Goal: Information Seeking & Learning: Learn about a topic

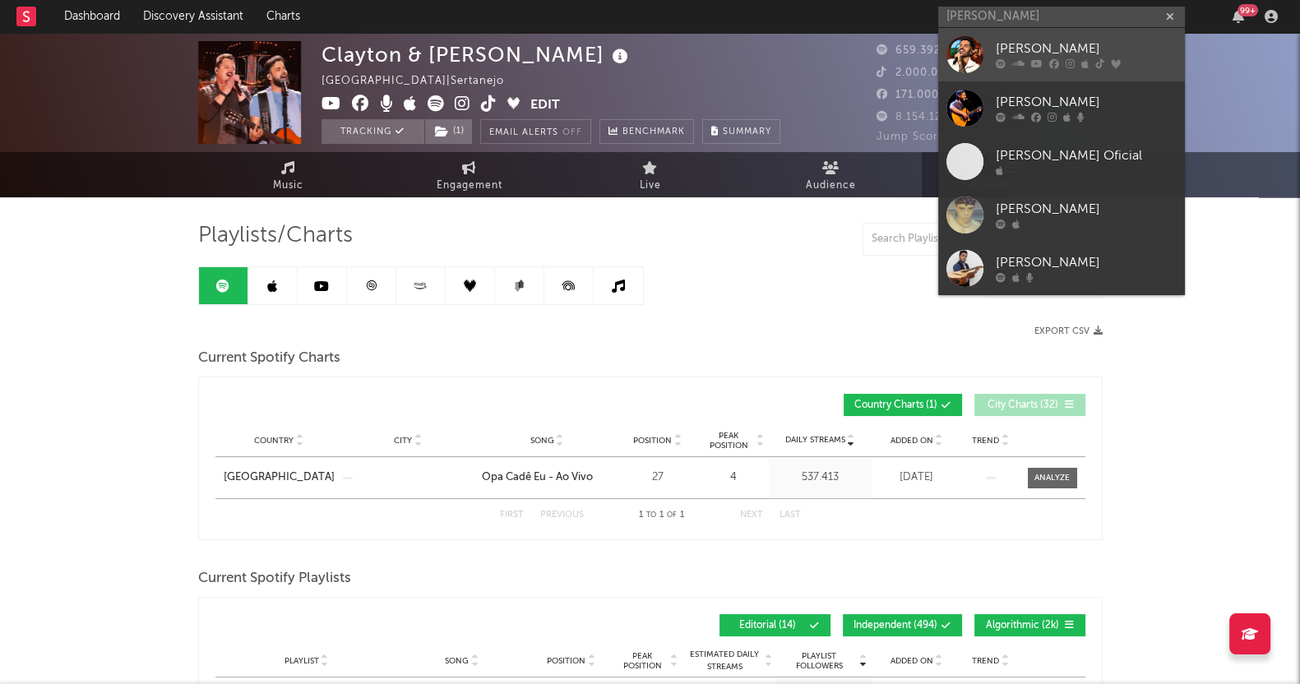
type input "[PERSON_NAME]"
click at [1031, 65] on div at bounding box center [1086, 64] width 181 height 10
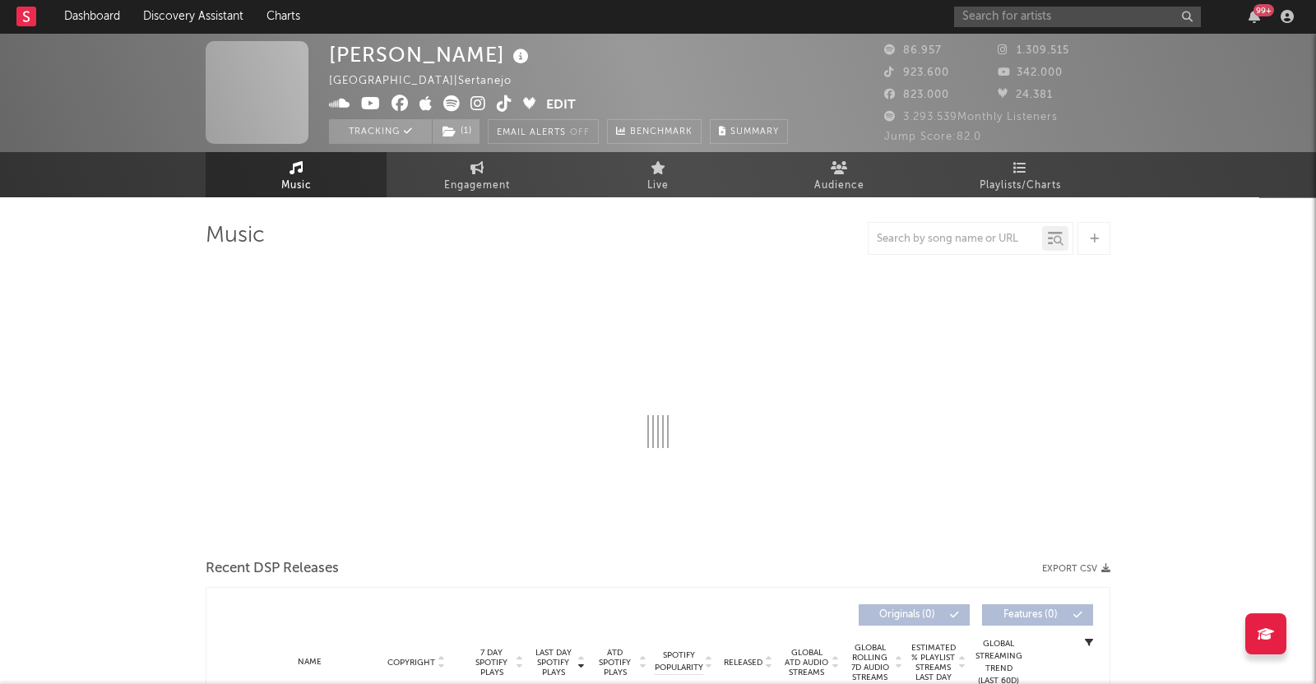
select select "6m"
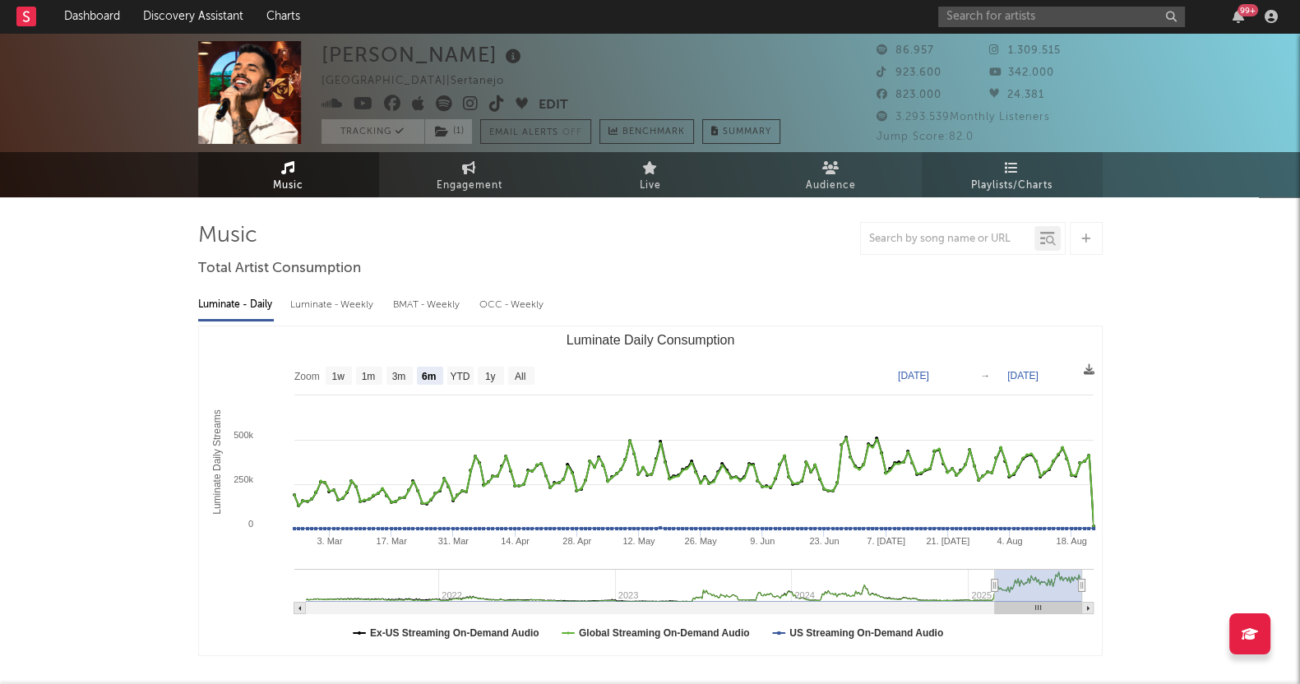
click at [981, 174] on link "Playlists/Charts" at bounding box center [1012, 174] width 181 height 45
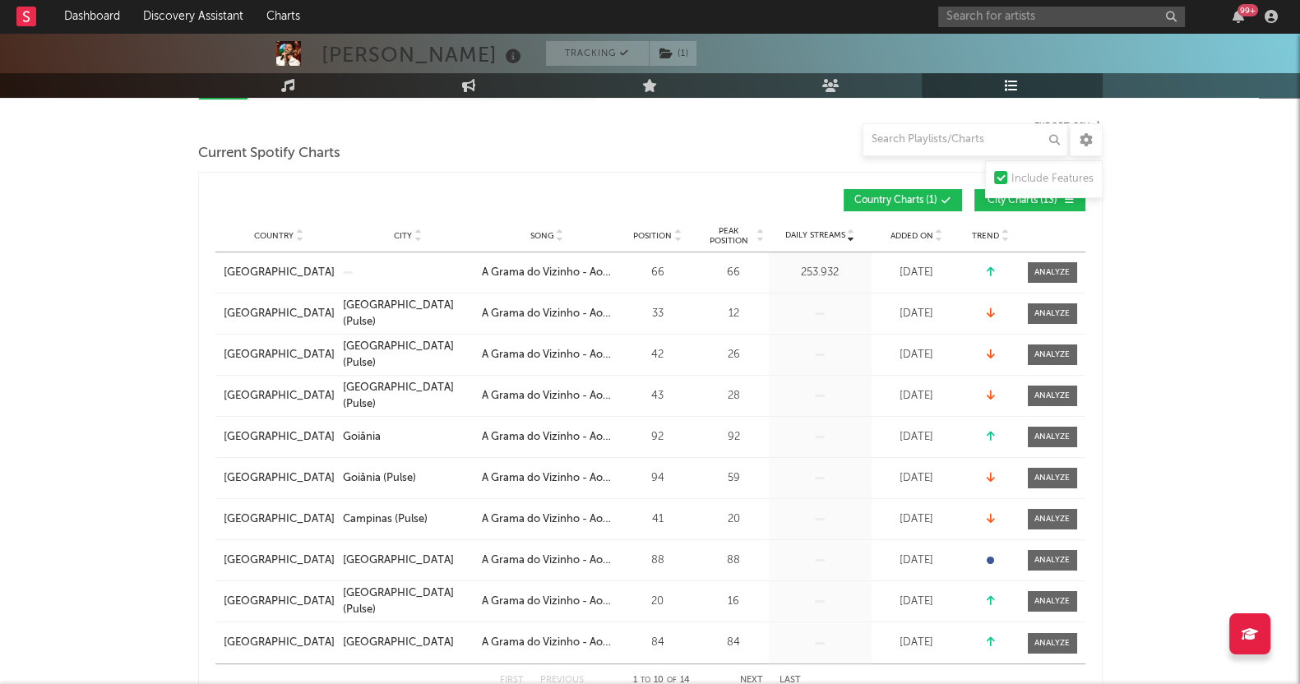
scroll to position [205, 0]
click at [997, 198] on span "City Charts ( 13 )" at bounding box center [1023, 201] width 76 height 10
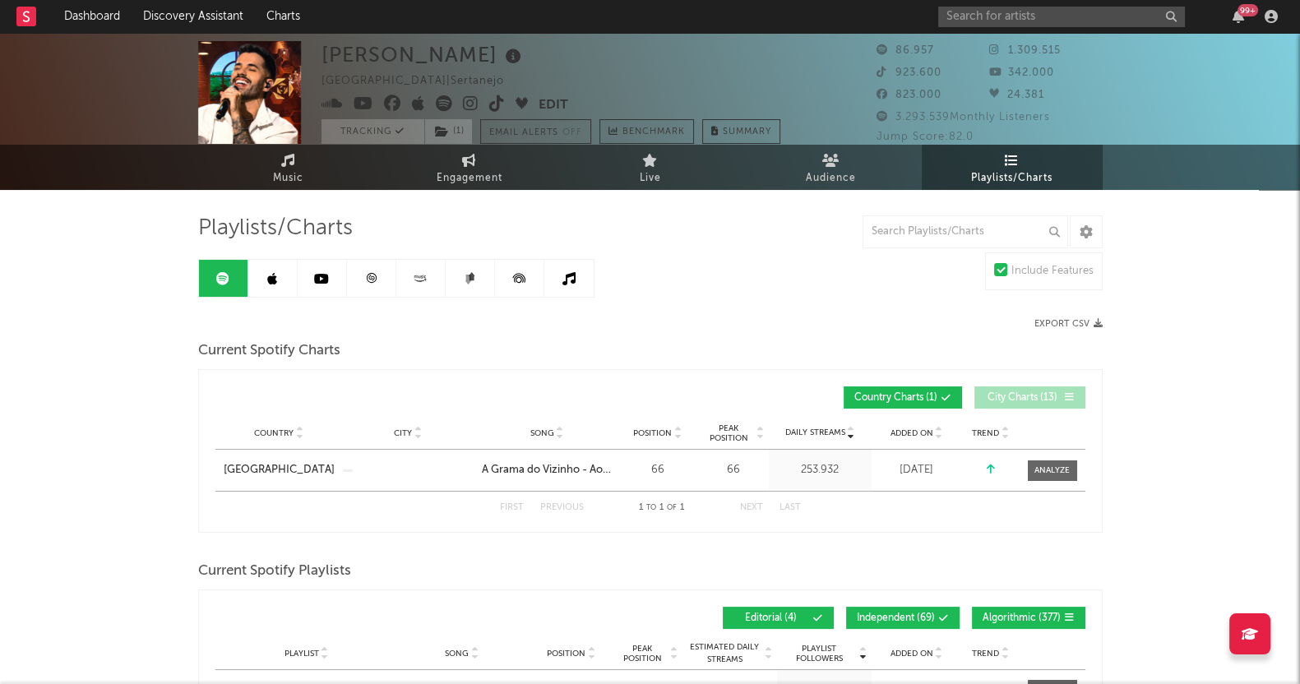
scroll to position [0, 0]
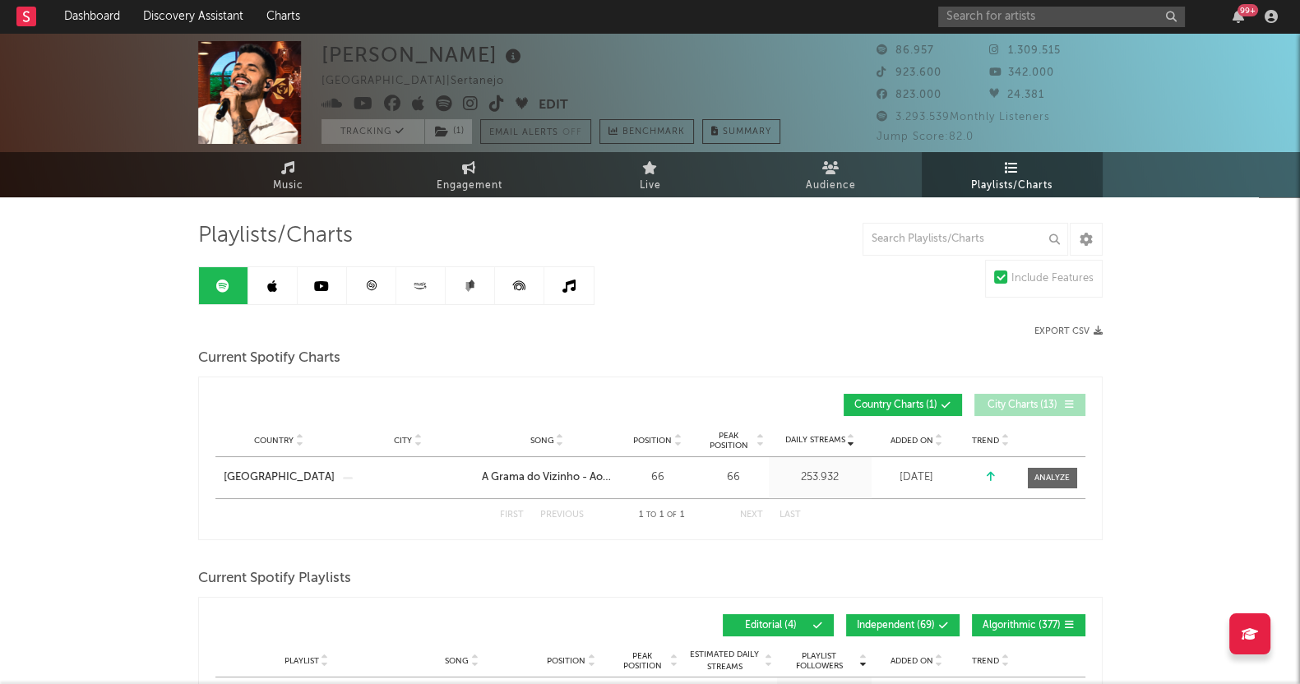
click at [1037, 472] on div at bounding box center [1052, 478] width 35 height 12
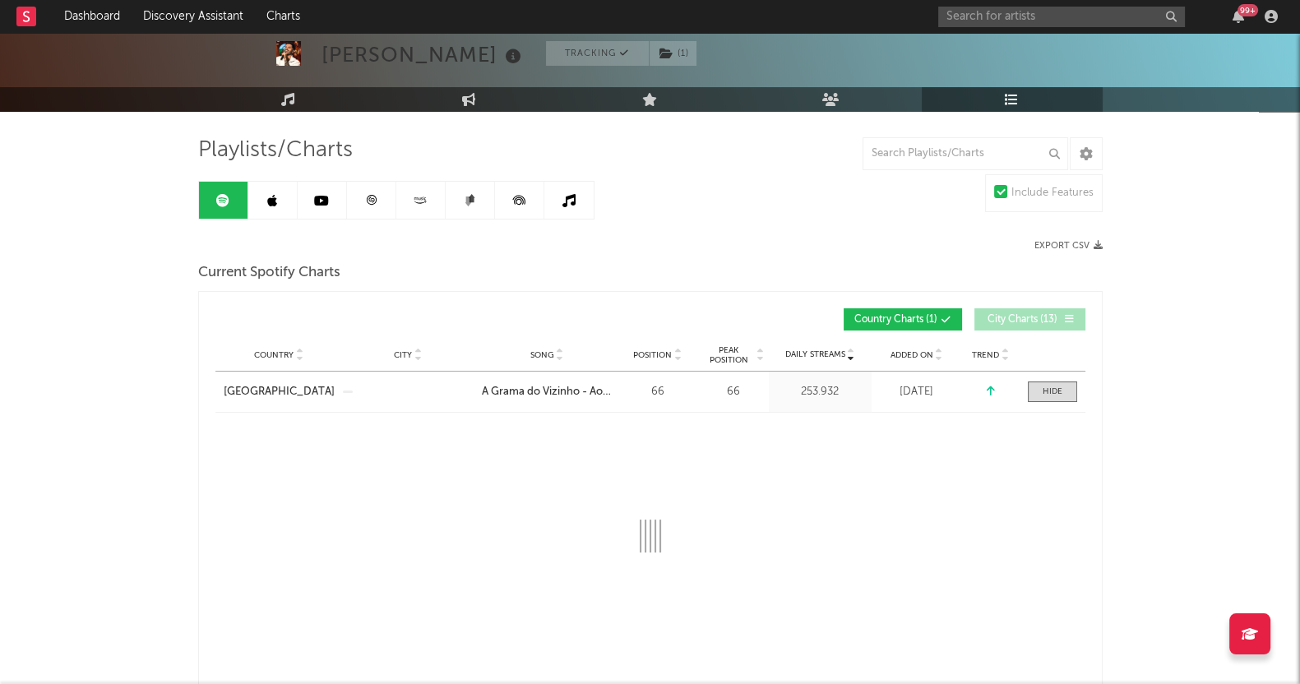
scroll to position [205, 0]
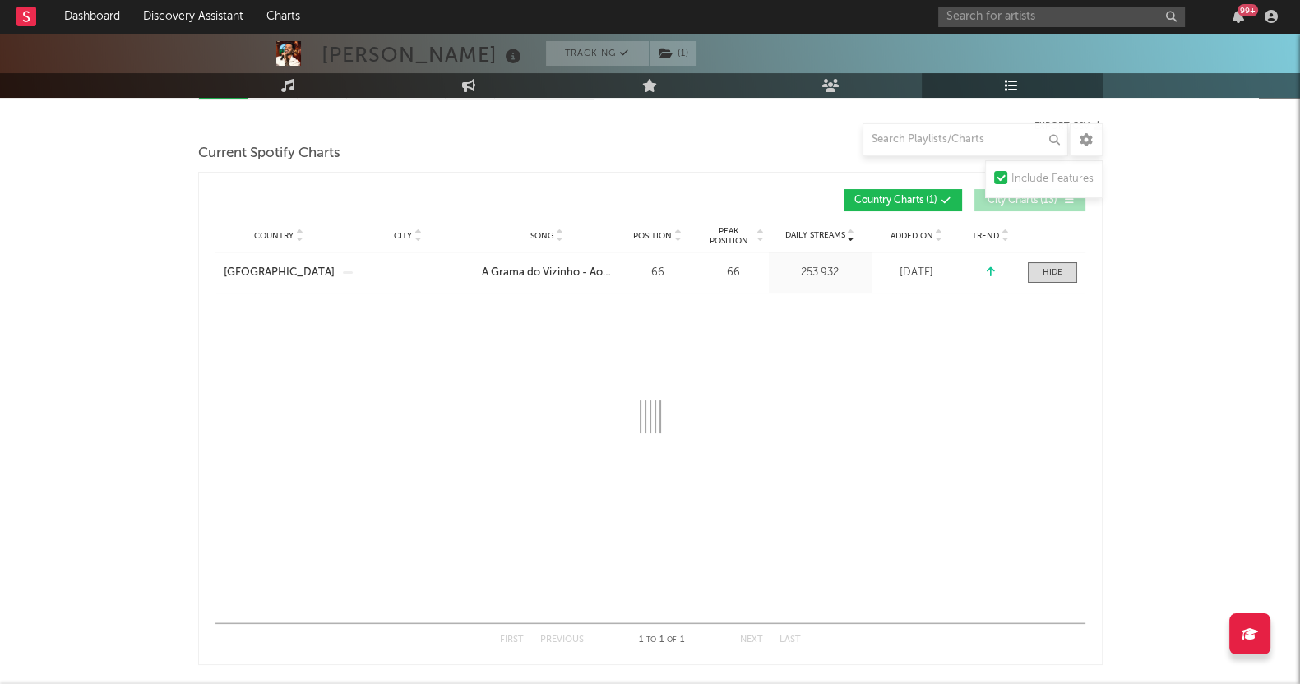
select select "1w"
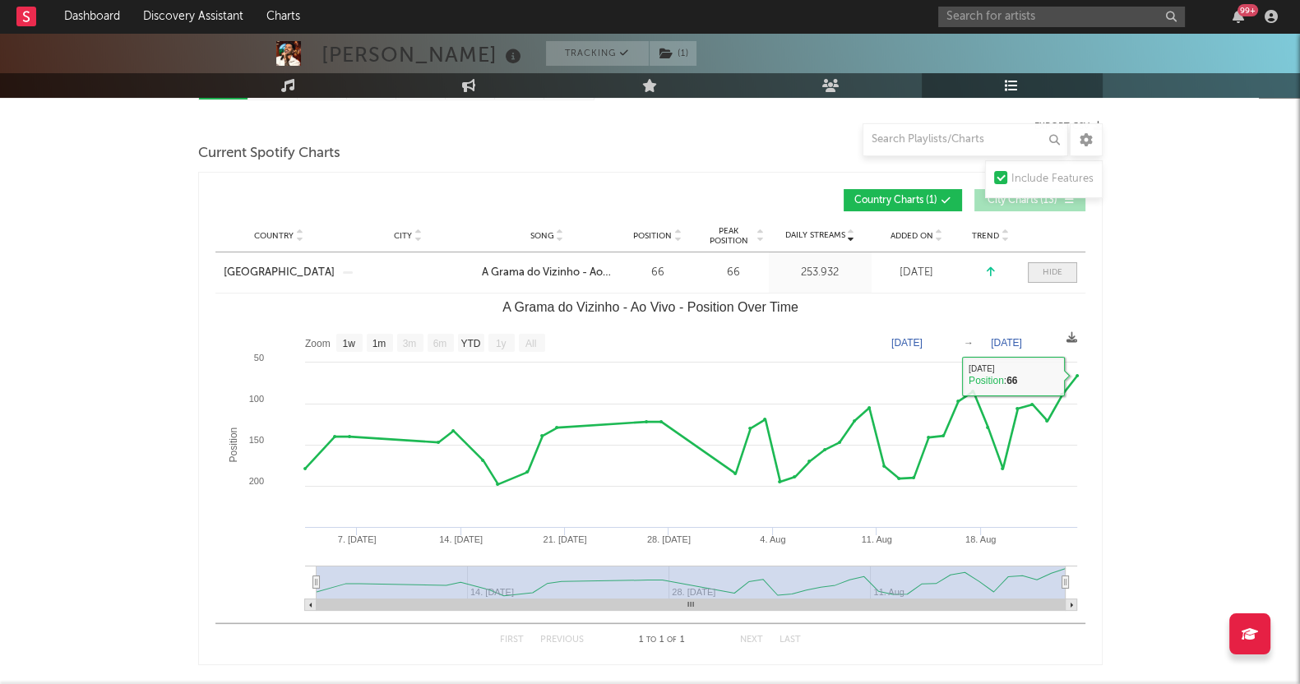
click at [1048, 269] on div at bounding box center [1053, 272] width 20 height 12
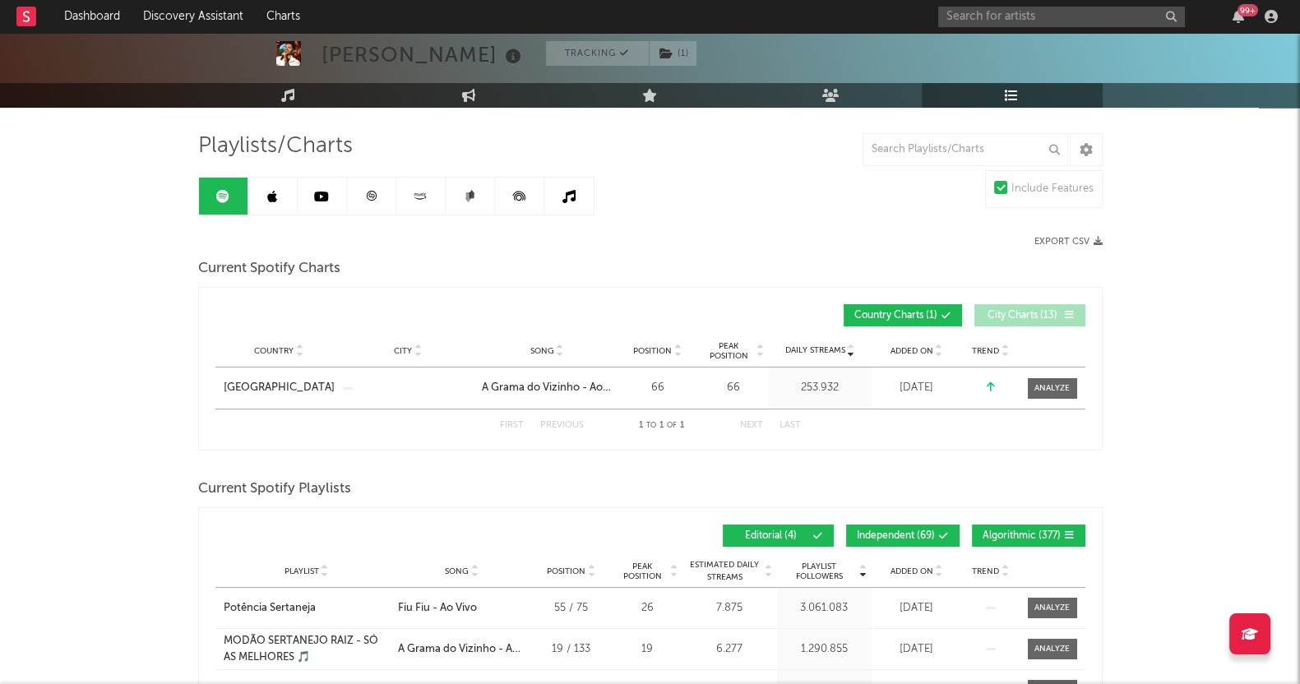
scroll to position [0, 0]
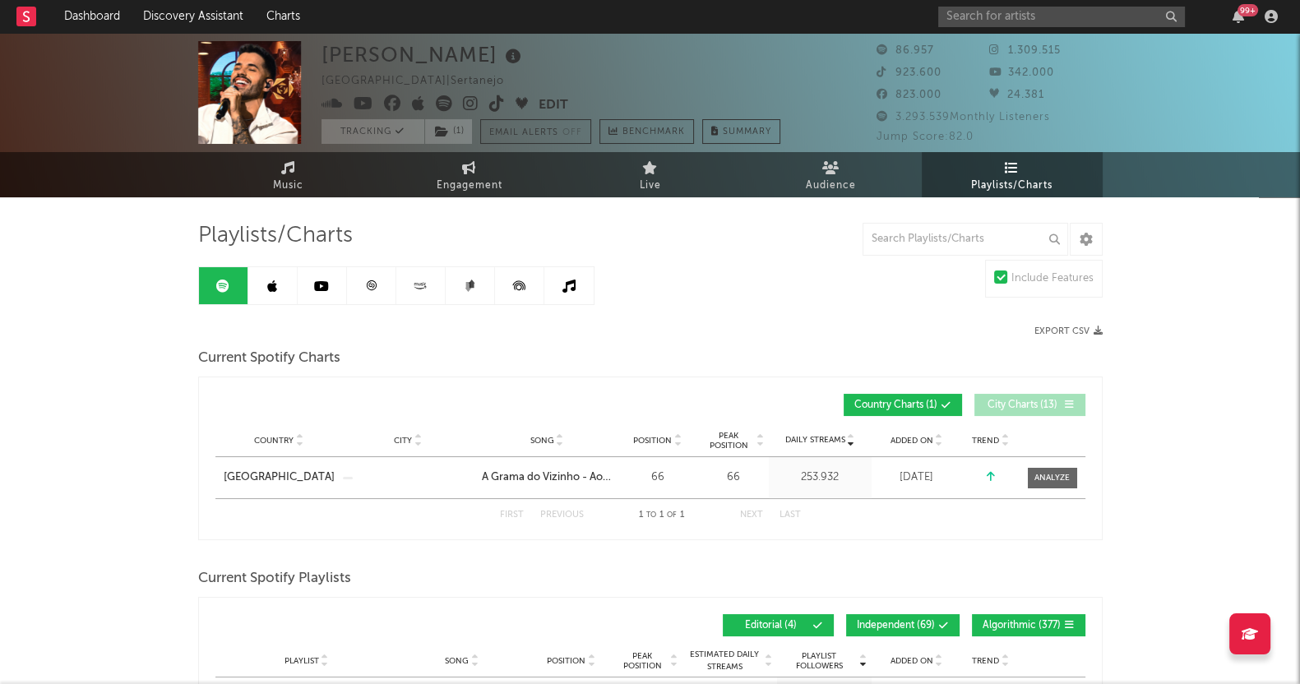
click at [622, 346] on div "Current Spotify Charts" at bounding box center [650, 359] width 905 height 28
click at [571, 285] on icon at bounding box center [568, 286] width 13 height 13
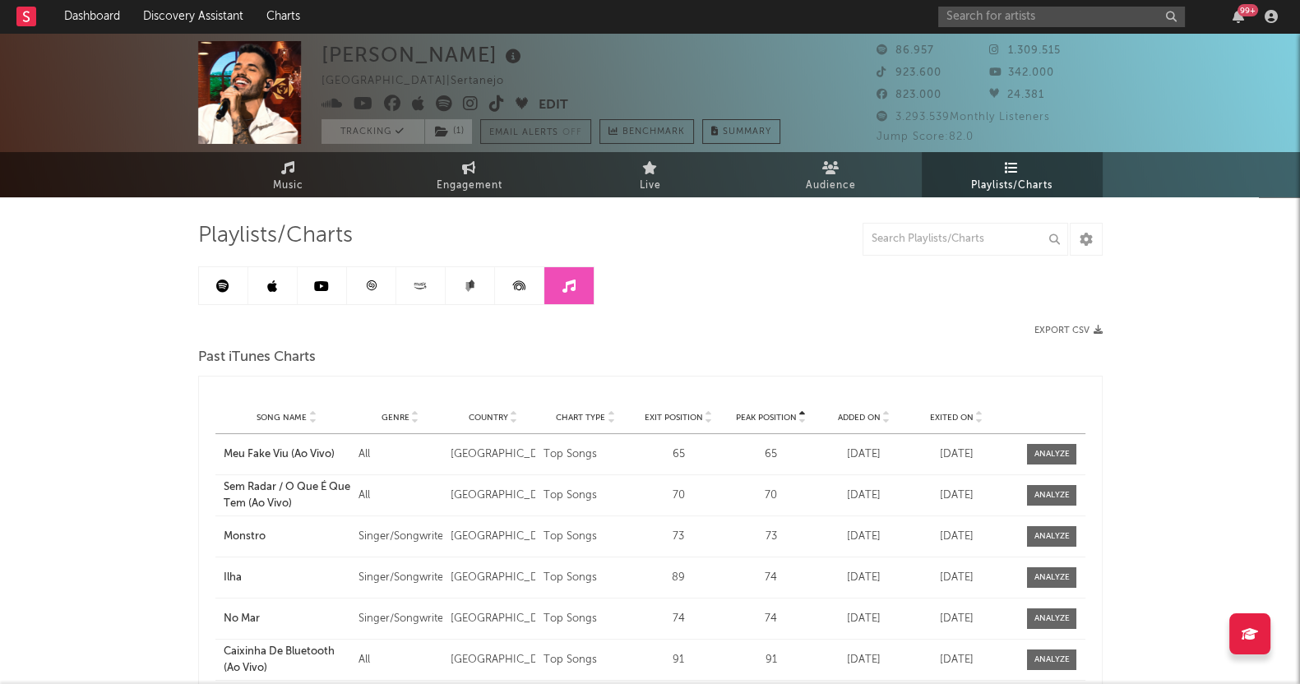
click at [518, 285] on icon at bounding box center [519, 285] width 37 height 37
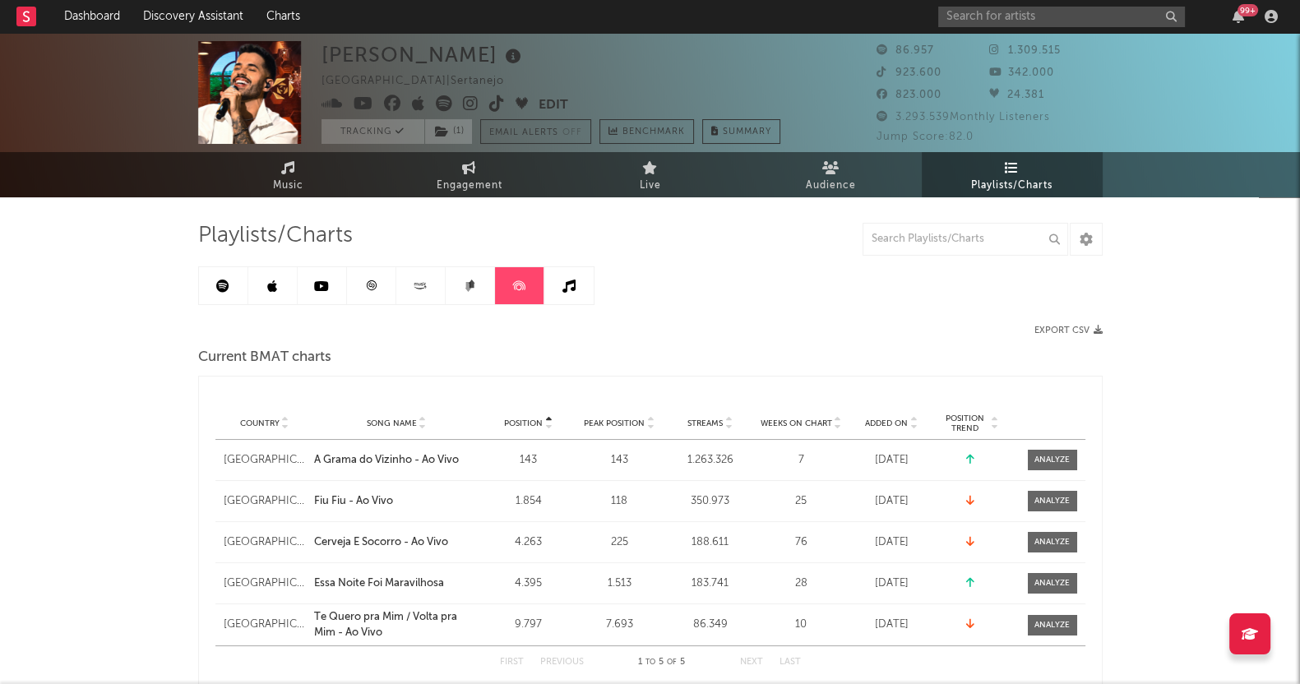
click at [483, 285] on link at bounding box center [470, 285] width 49 height 37
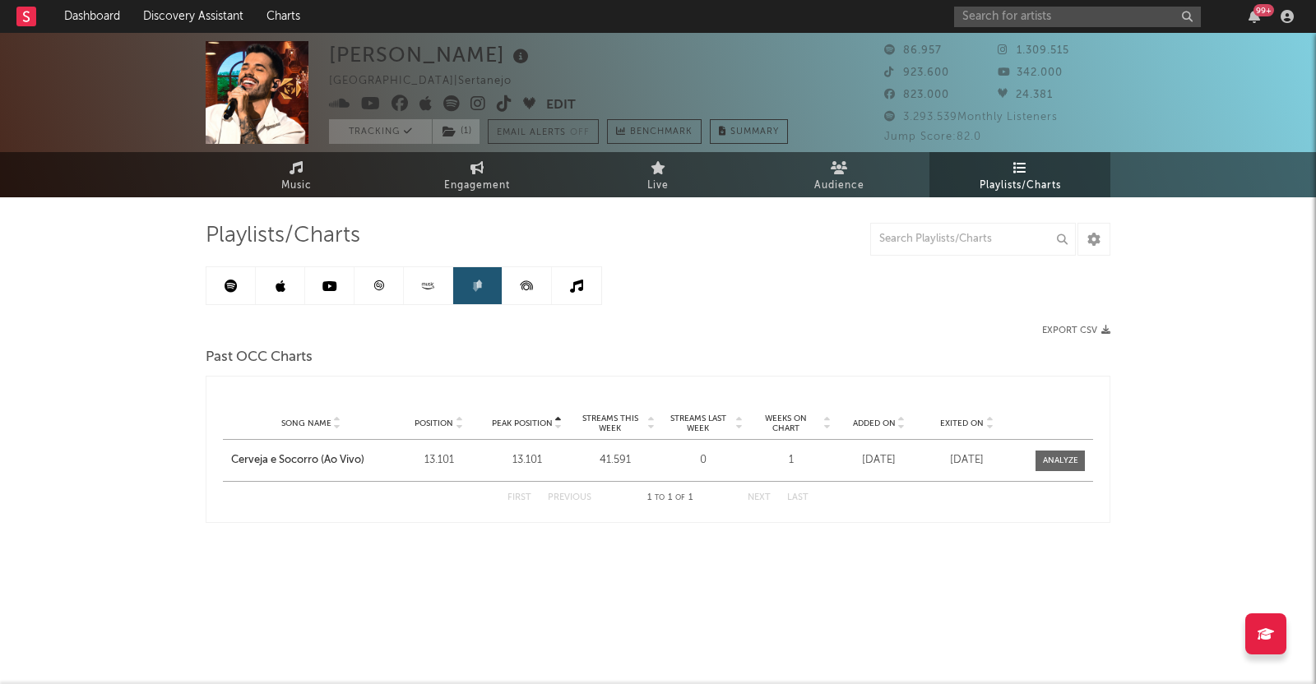
click at [442, 284] on link at bounding box center [428, 285] width 49 height 37
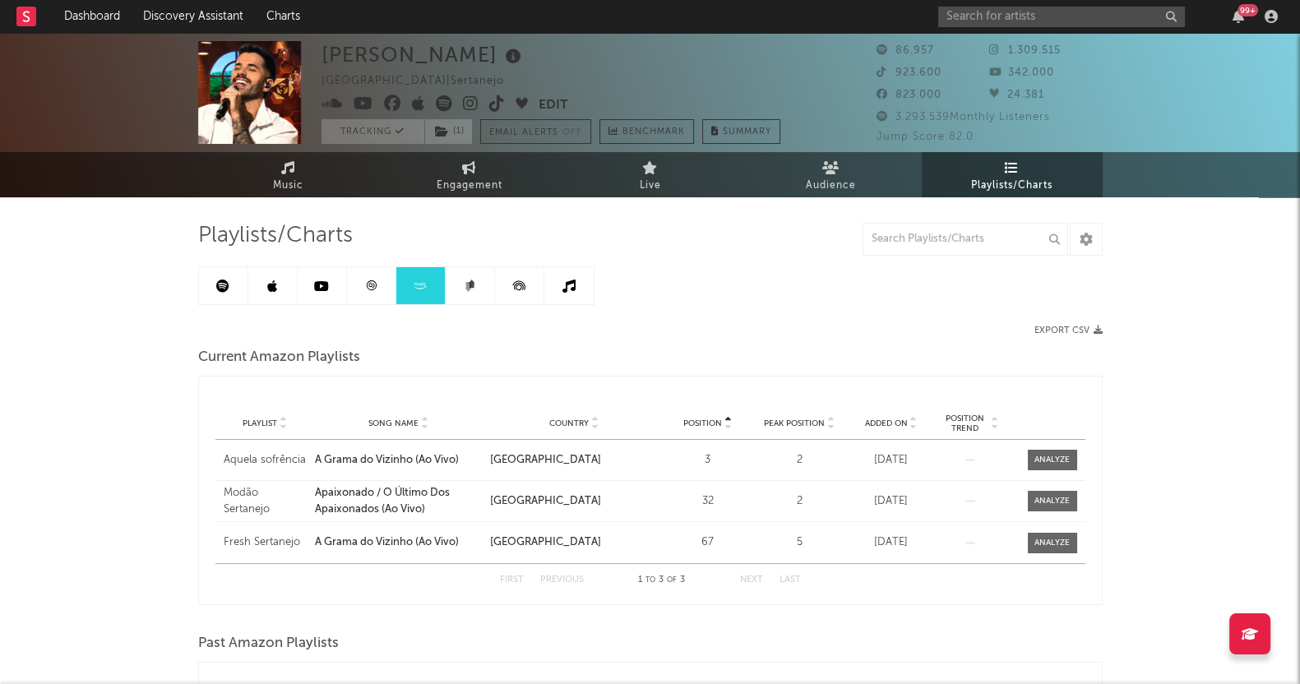
click at [363, 285] on link at bounding box center [371, 285] width 49 height 37
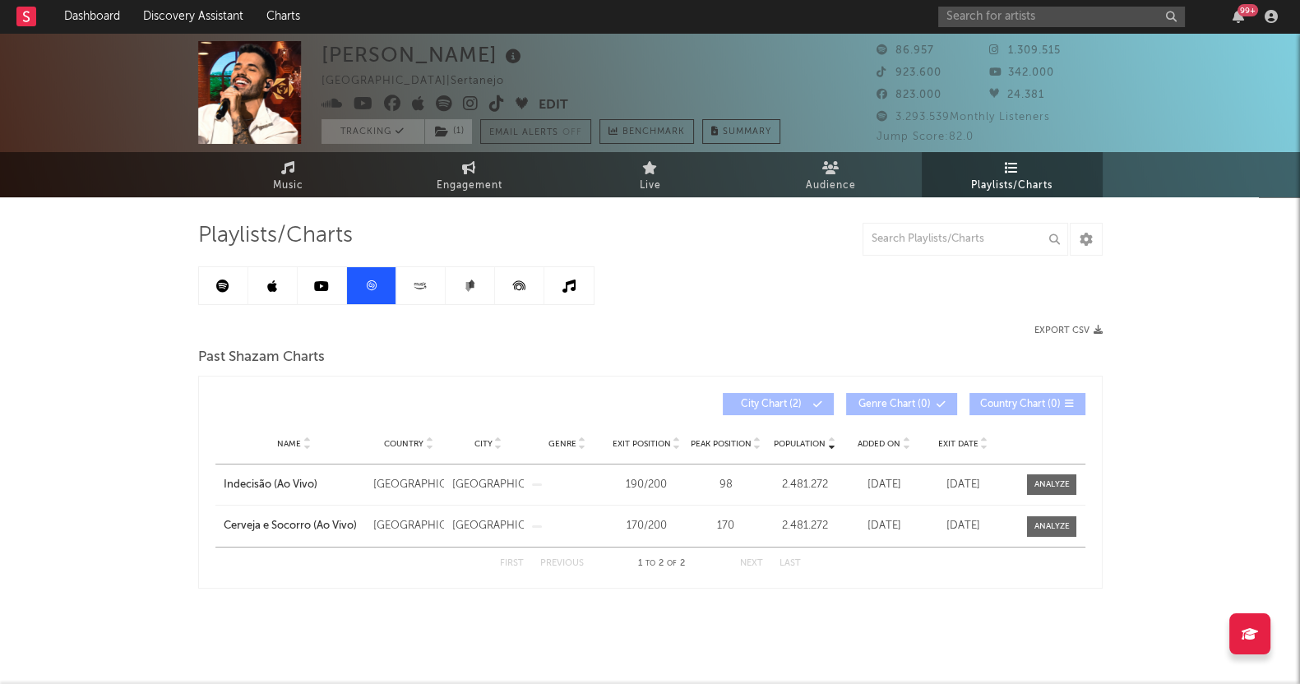
click at [330, 270] on link at bounding box center [322, 285] width 49 height 37
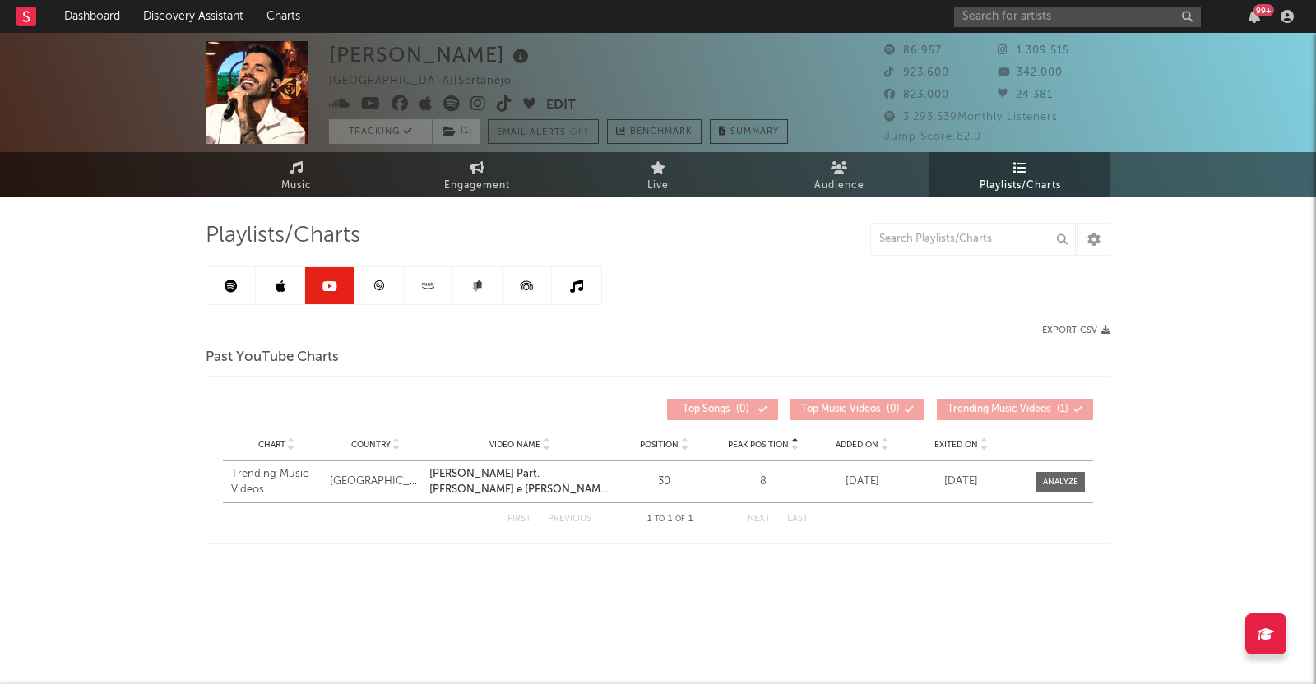
click at [968, 462] on div "Chart Trending Music Videos Country [GEOGRAPHIC_DATA] Video Name [PERSON_NAME].…" at bounding box center [658, 481] width 870 height 41
click at [940, 470] on div "Chart Trending Music Videos Country [GEOGRAPHIC_DATA] Video Name [PERSON_NAME].…" at bounding box center [658, 481] width 870 height 41
click at [287, 282] on link at bounding box center [280, 285] width 49 height 37
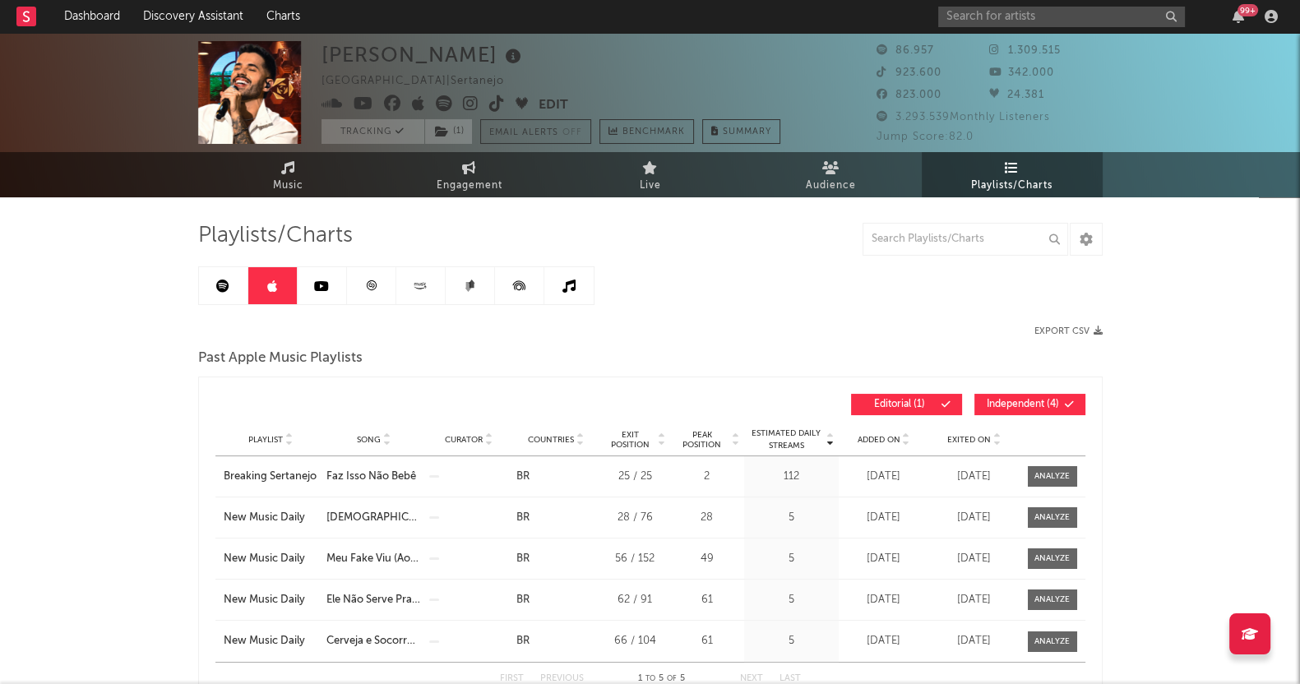
click at [224, 281] on icon at bounding box center [222, 286] width 13 height 13
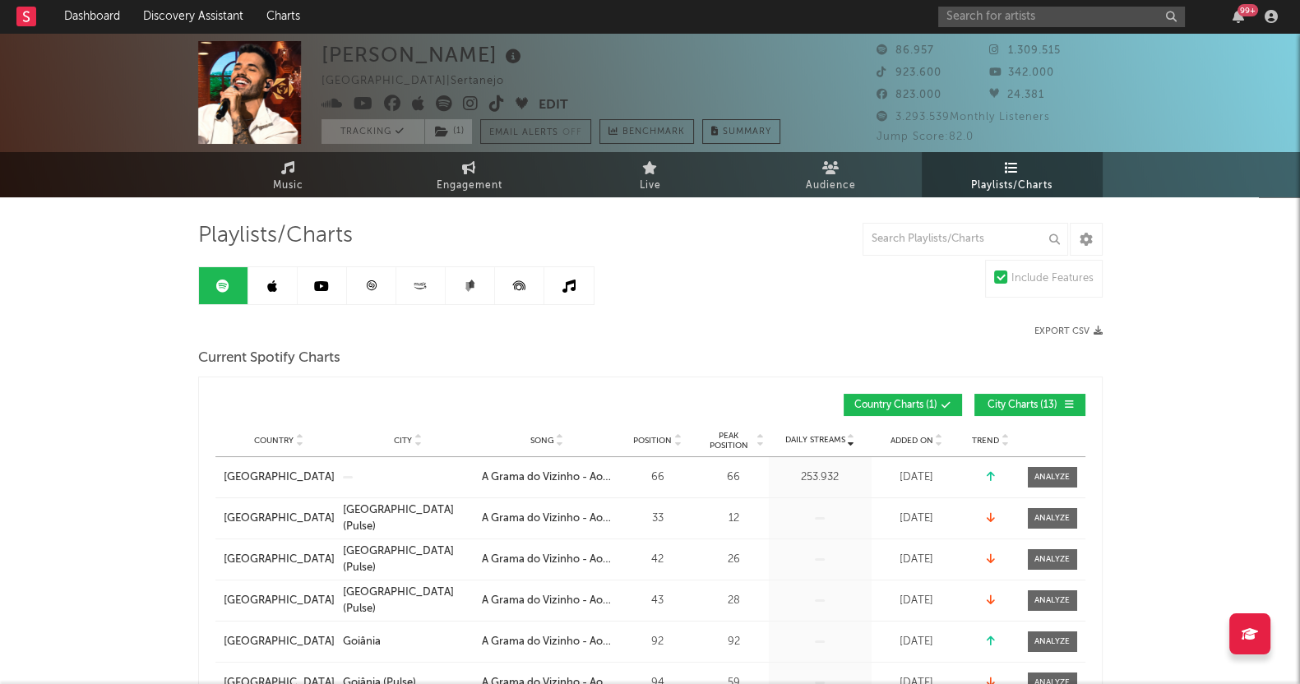
click at [422, 283] on icon at bounding box center [422, 284] width 2 height 2
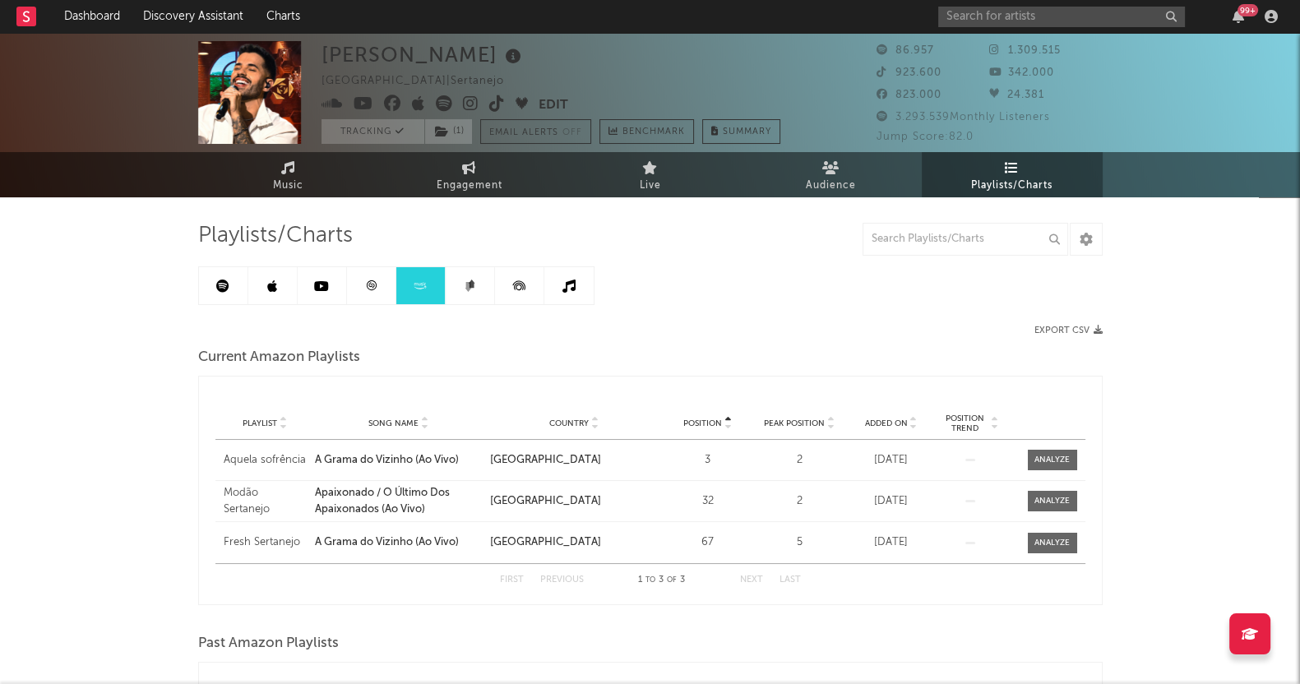
click at [310, 270] on link at bounding box center [322, 285] width 49 height 37
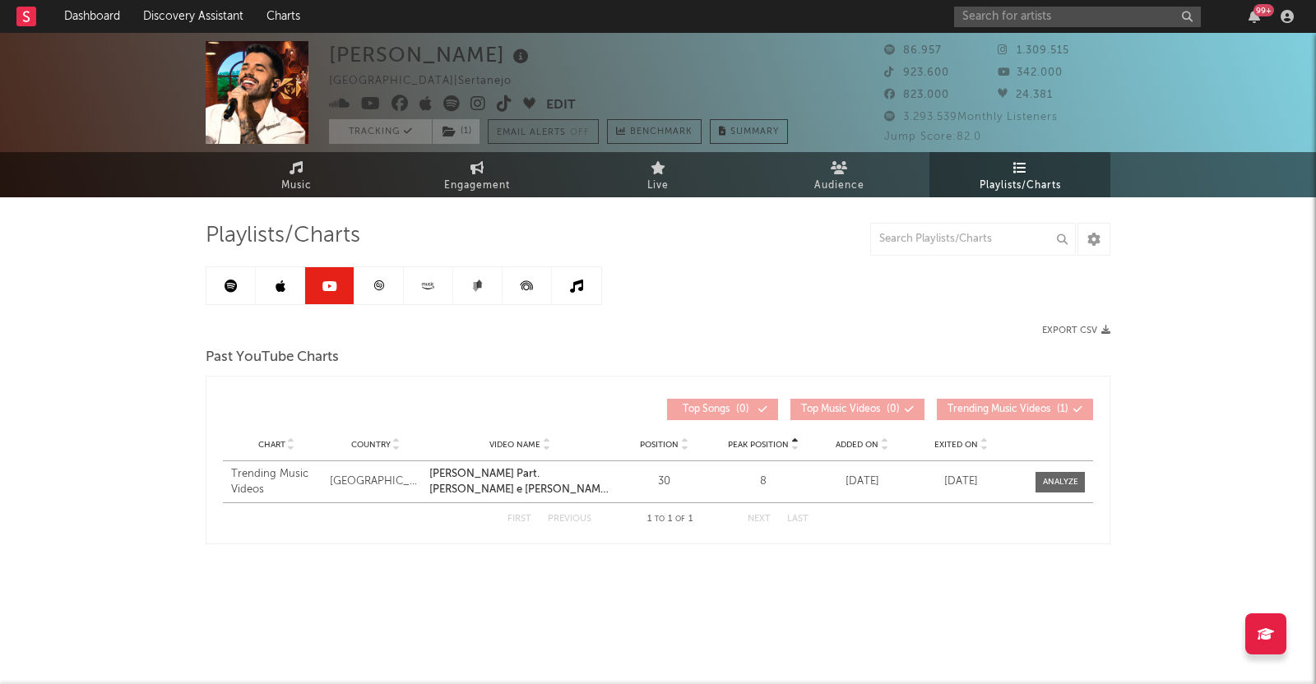
click at [370, 284] on link at bounding box center [378, 285] width 49 height 37
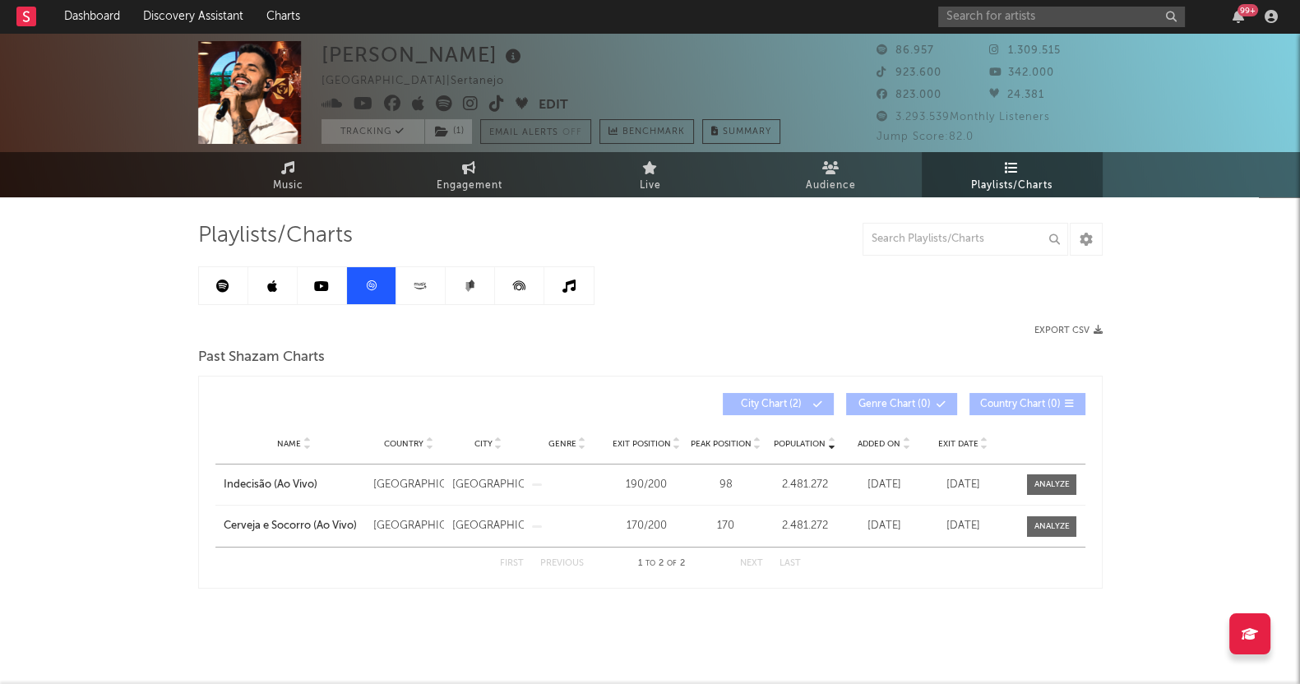
click at [317, 285] on icon at bounding box center [321, 286] width 15 height 13
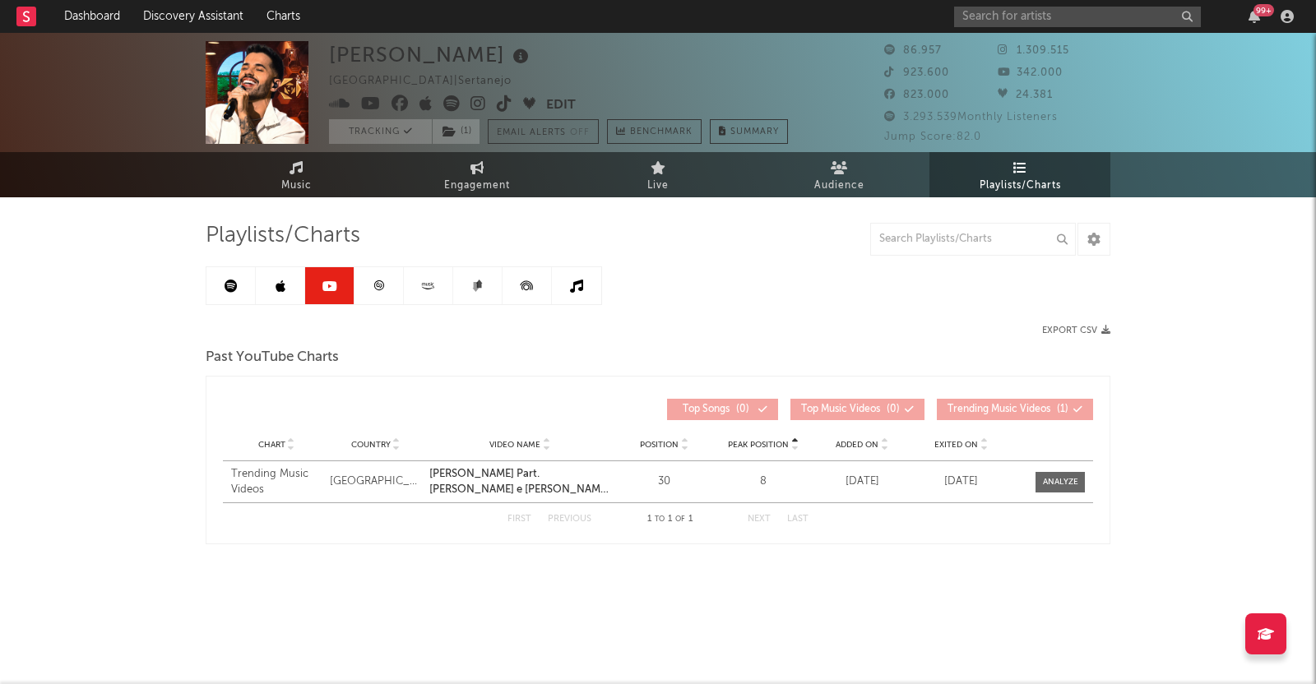
click at [429, 281] on icon at bounding box center [428, 286] width 19 height 12
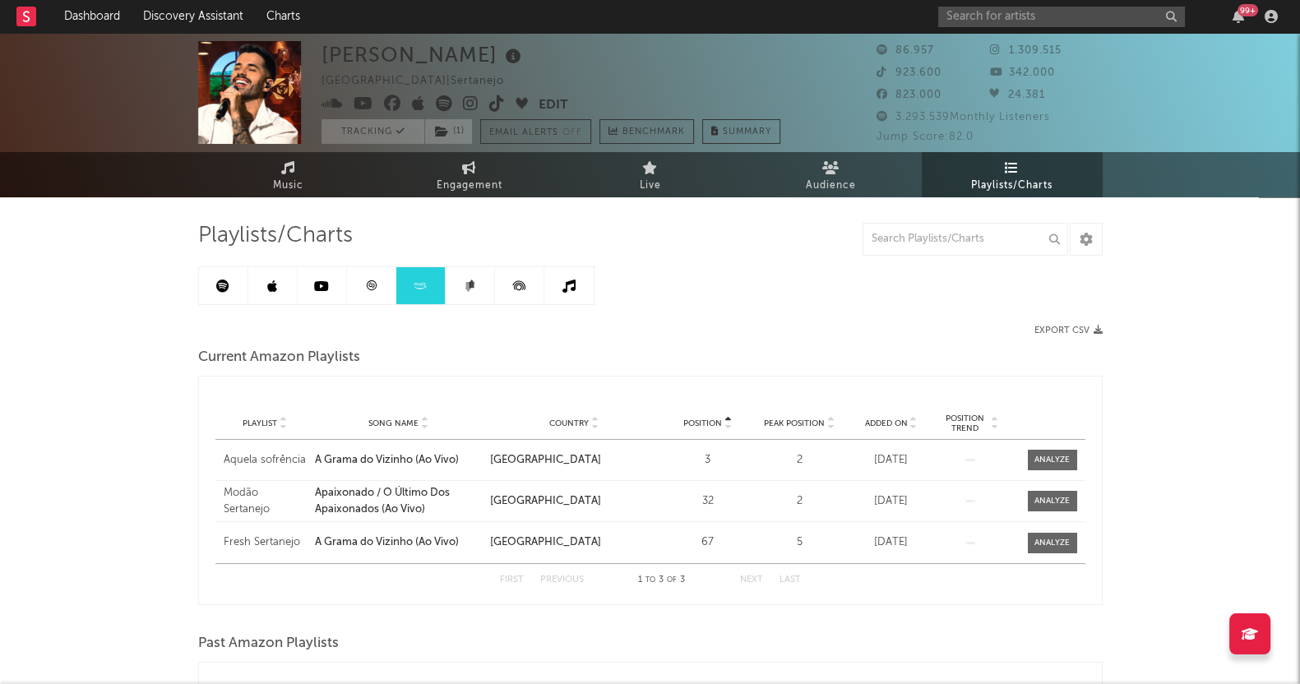
click at [475, 281] on link at bounding box center [470, 285] width 49 height 37
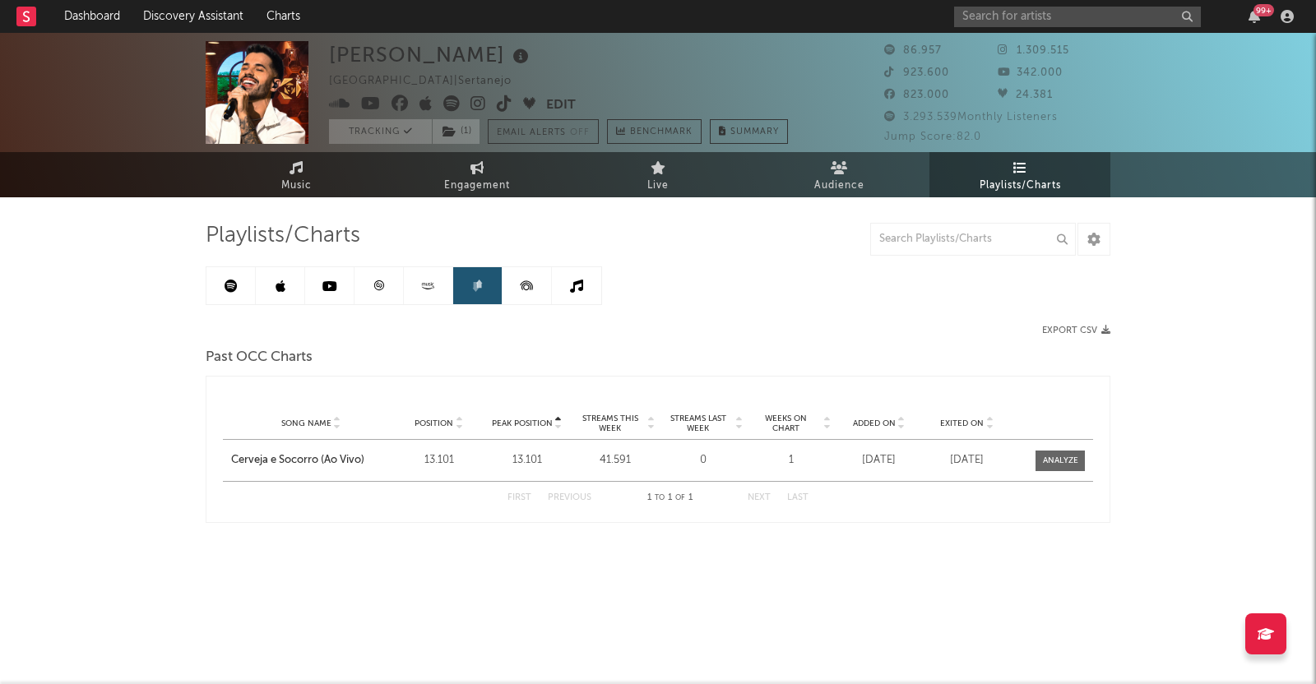
click at [532, 286] on icon at bounding box center [526, 284] width 12 height 9
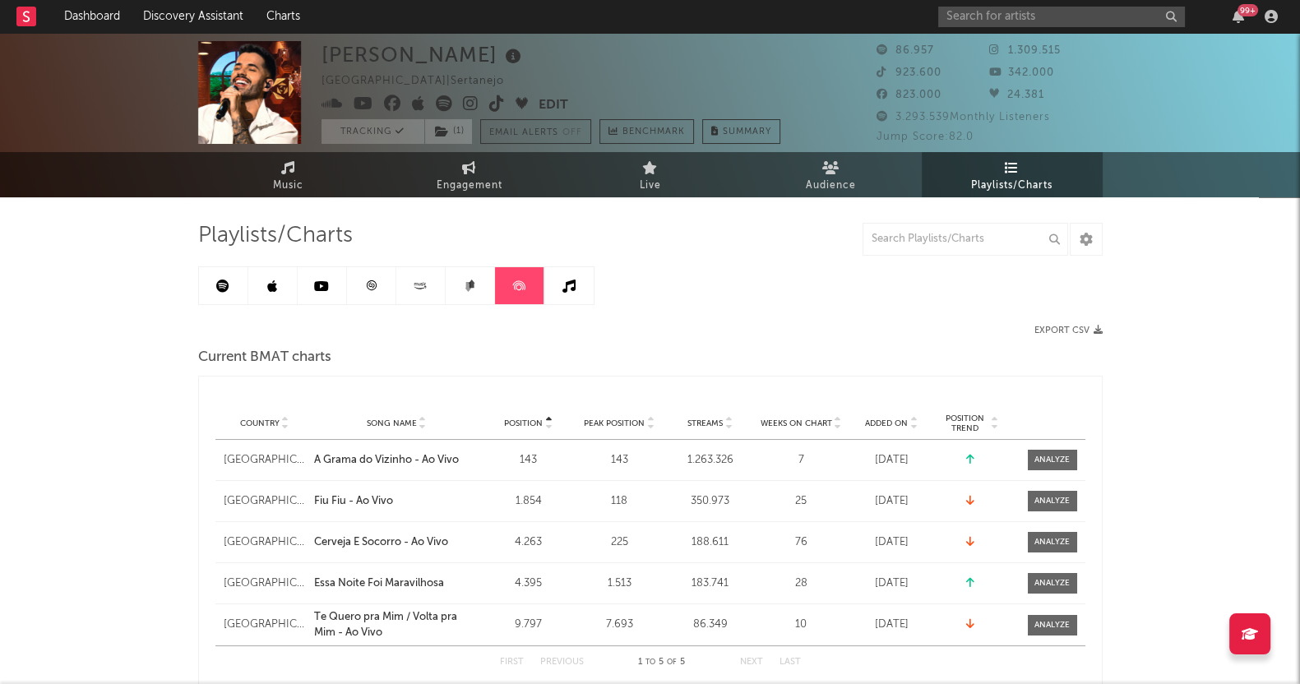
click at [563, 275] on link at bounding box center [568, 285] width 49 height 37
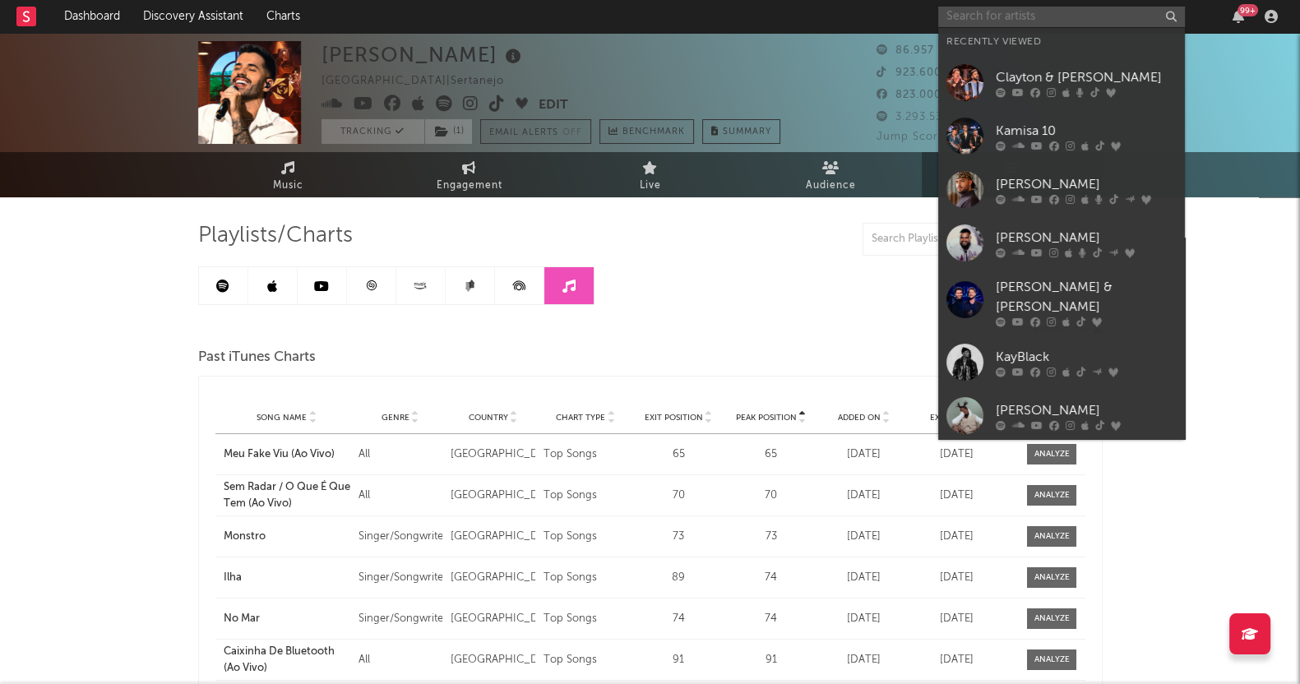
click at [1053, 18] on input "text" at bounding box center [1061, 17] width 247 height 21
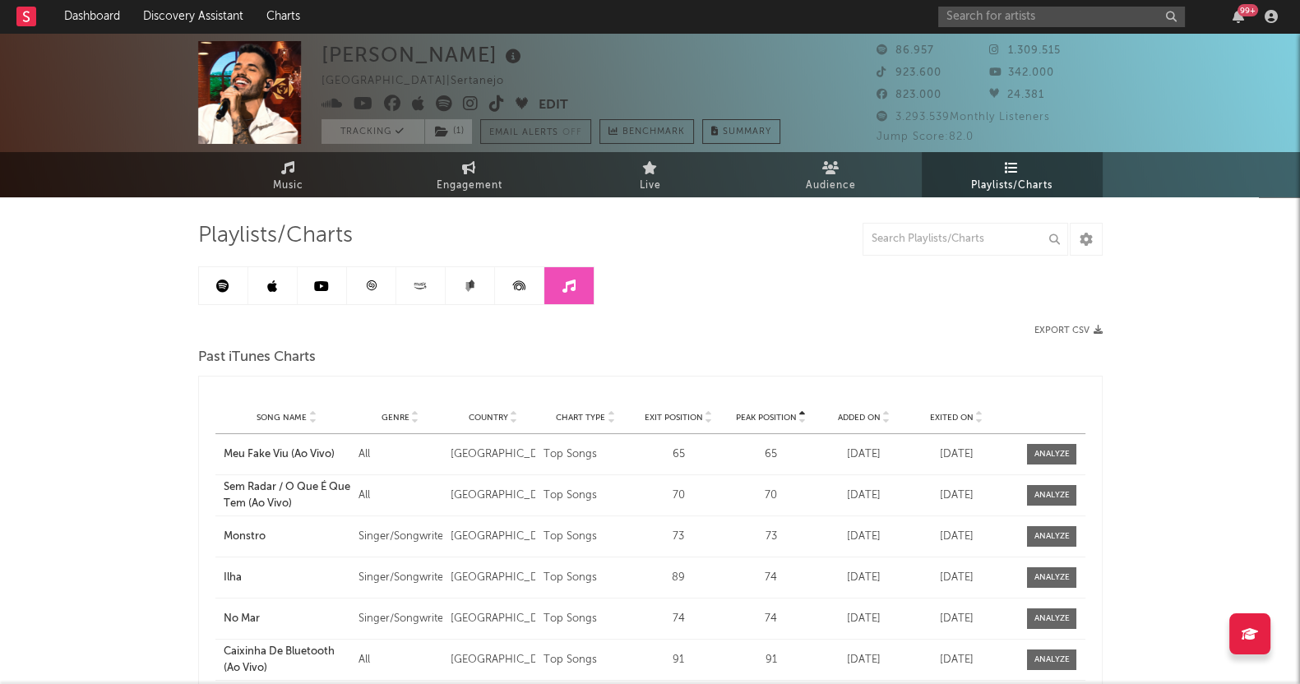
click at [48, 331] on div "[PERSON_NAME] [GEOGRAPHIC_DATA] | Sertanejo Edit Tracking ( 1 ) Email Alerts Of…" at bounding box center [650, 448] width 1300 height 830
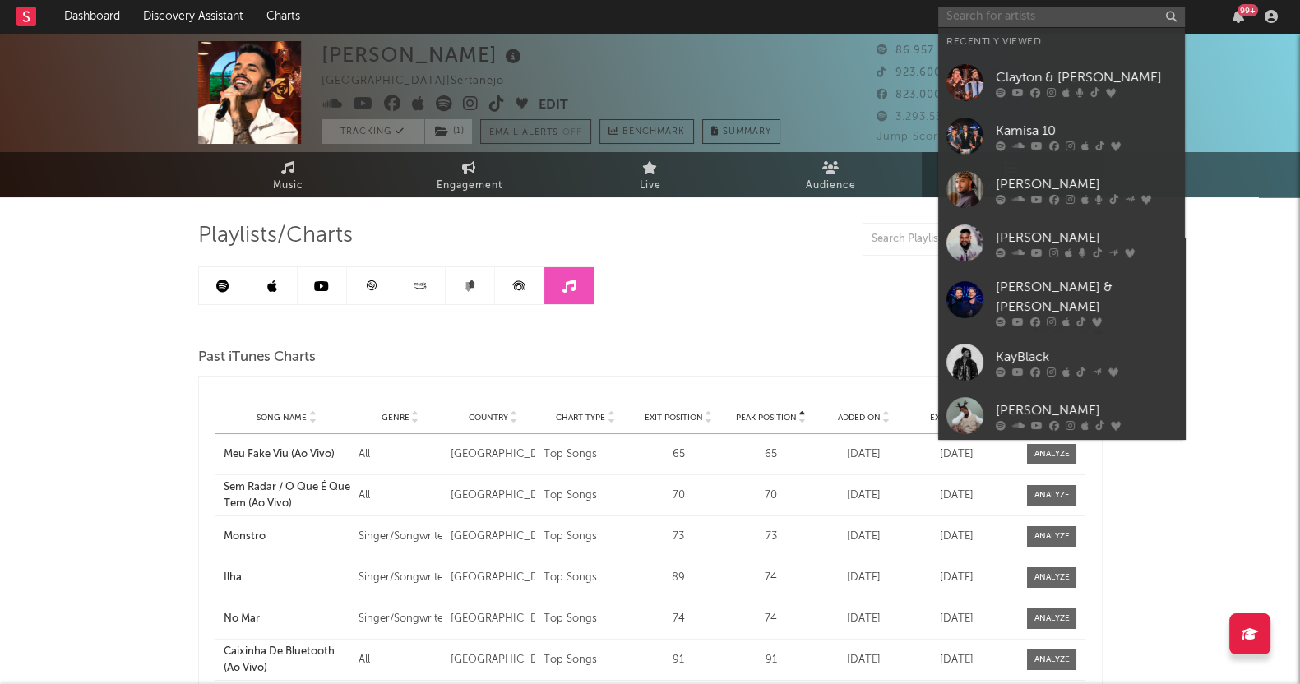
click at [970, 18] on input "text" at bounding box center [1061, 17] width 247 height 21
click at [1032, 90] on icon at bounding box center [1035, 92] width 10 height 10
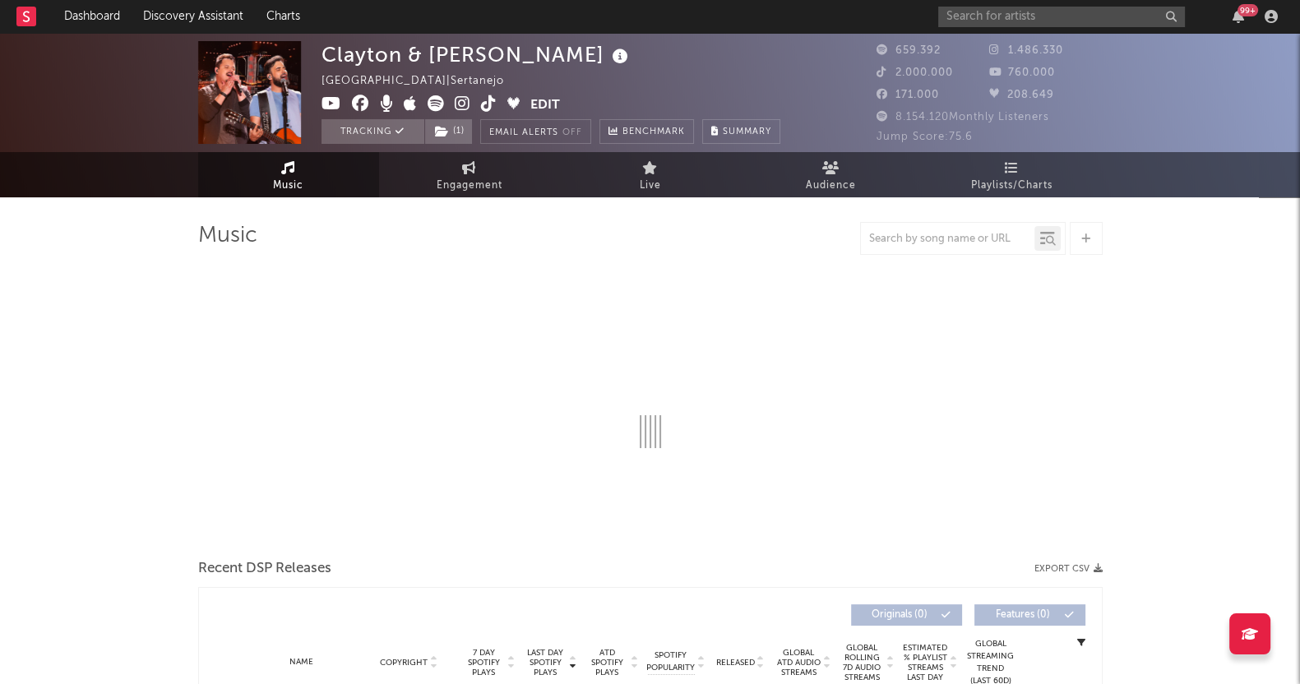
select select "6m"
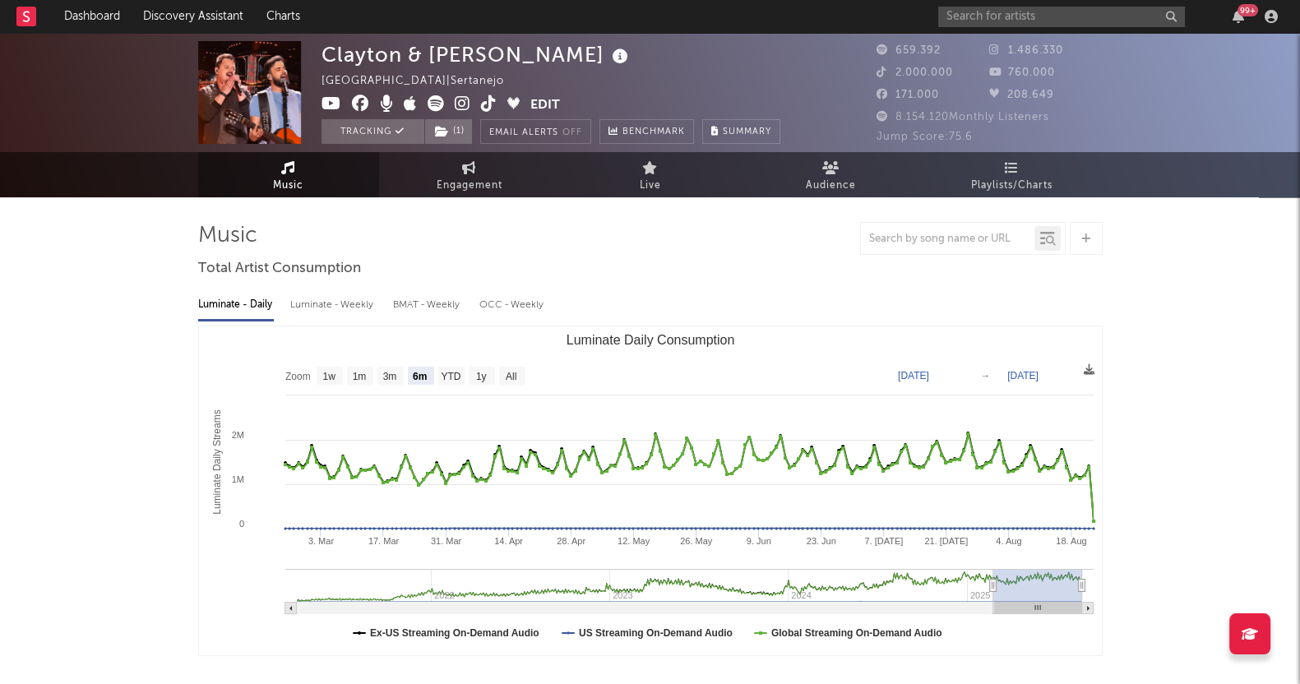
select select "6m"
click at [1023, 163] on link "Playlists/Charts" at bounding box center [1012, 174] width 181 height 45
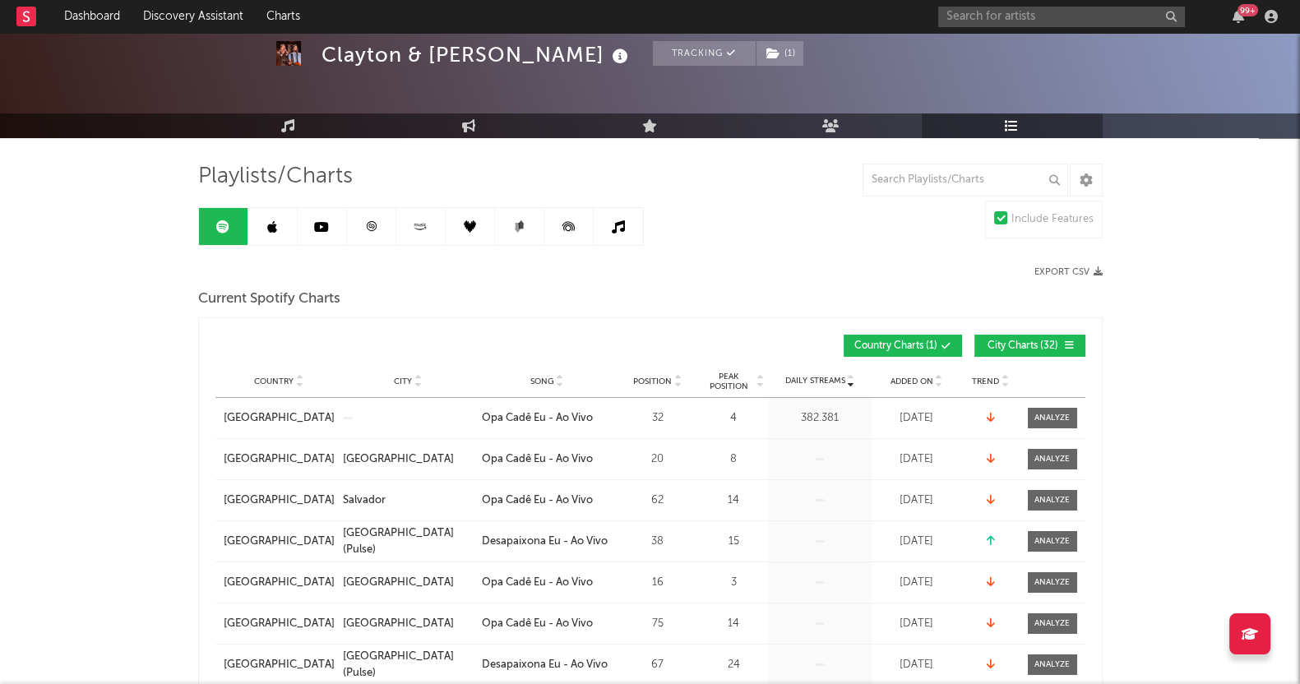
scroll to position [102, 0]
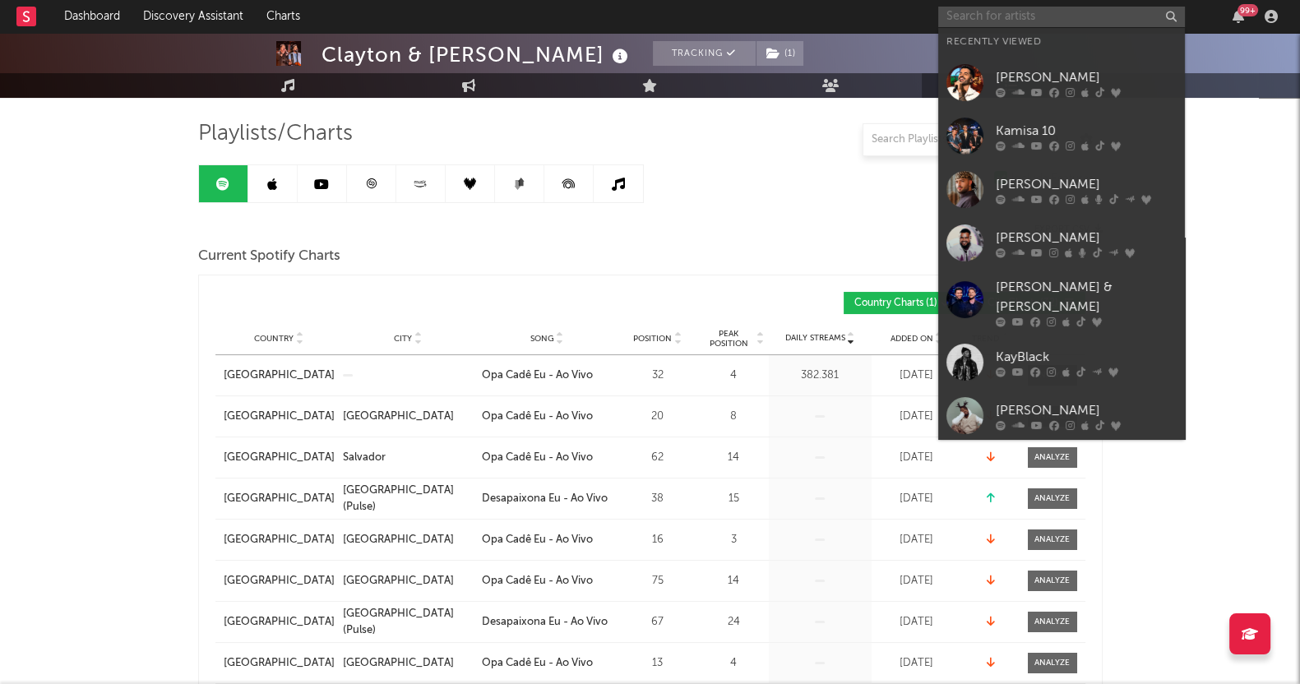
click at [1001, 16] on input "text" at bounding box center [1061, 17] width 247 height 21
click at [1016, 85] on div "[PERSON_NAME]" at bounding box center [1086, 77] width 181 height 20
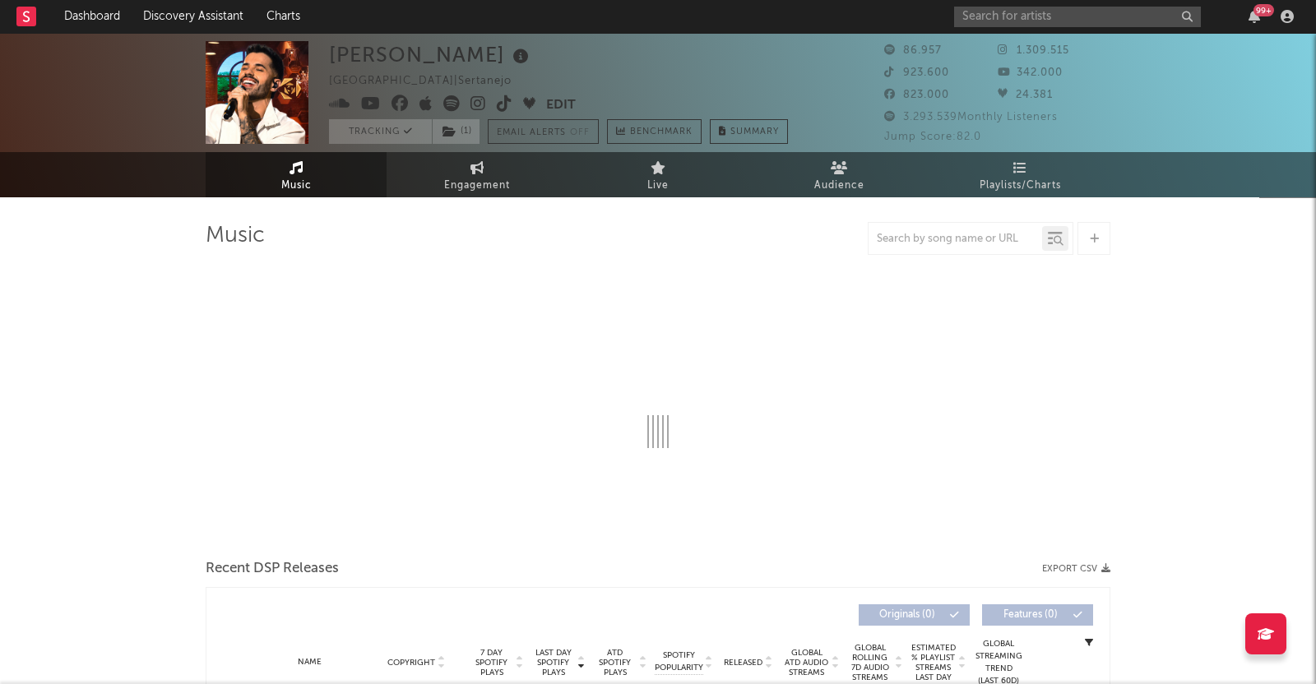
select select "6m"
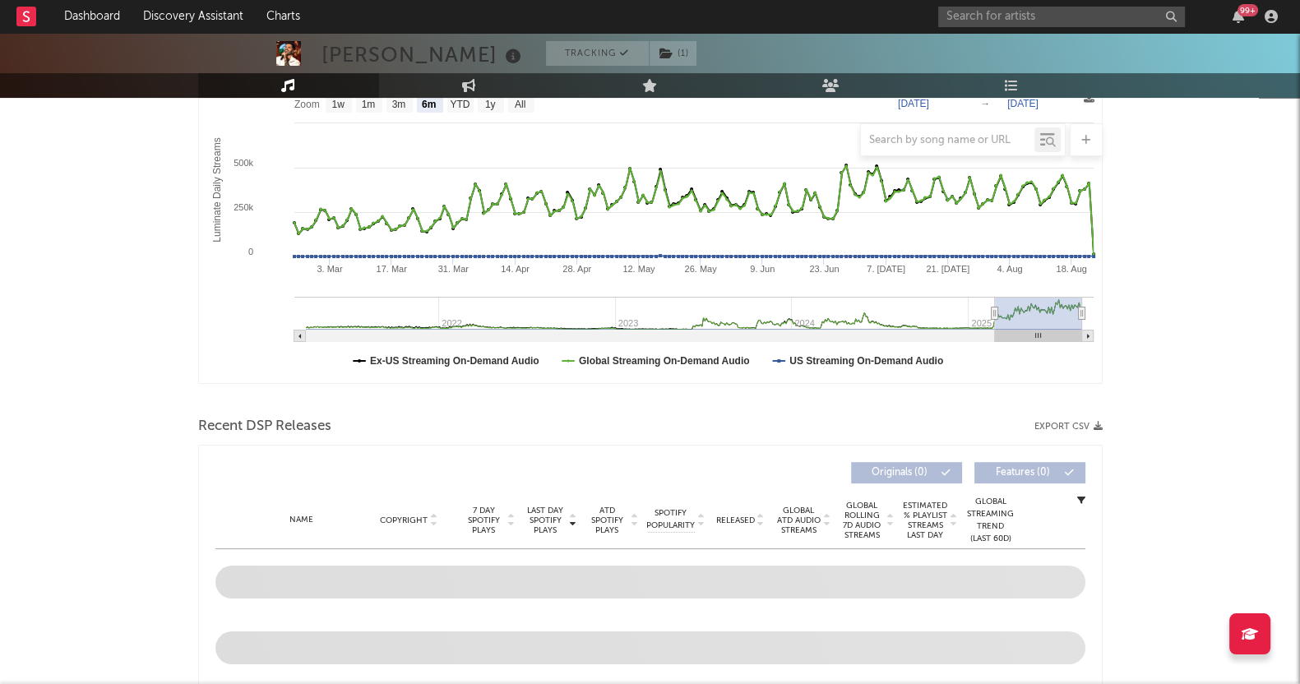
select select "6m"
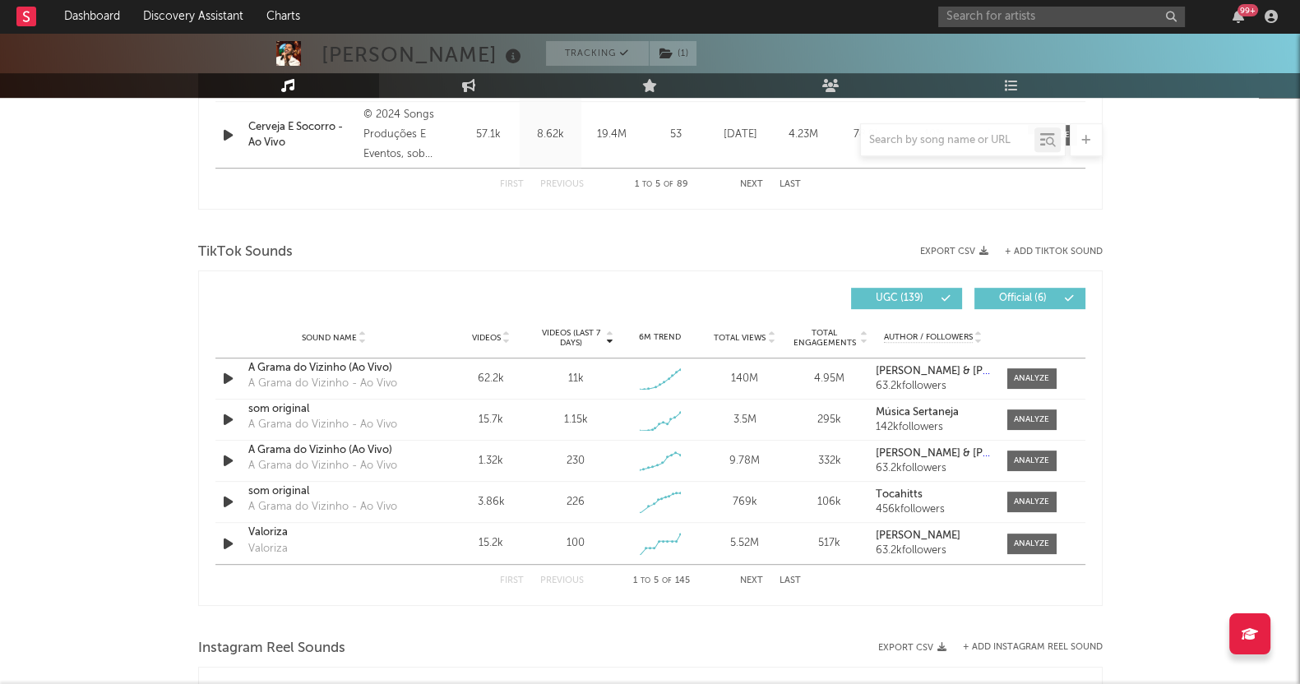
scroll to position [1028, 0]
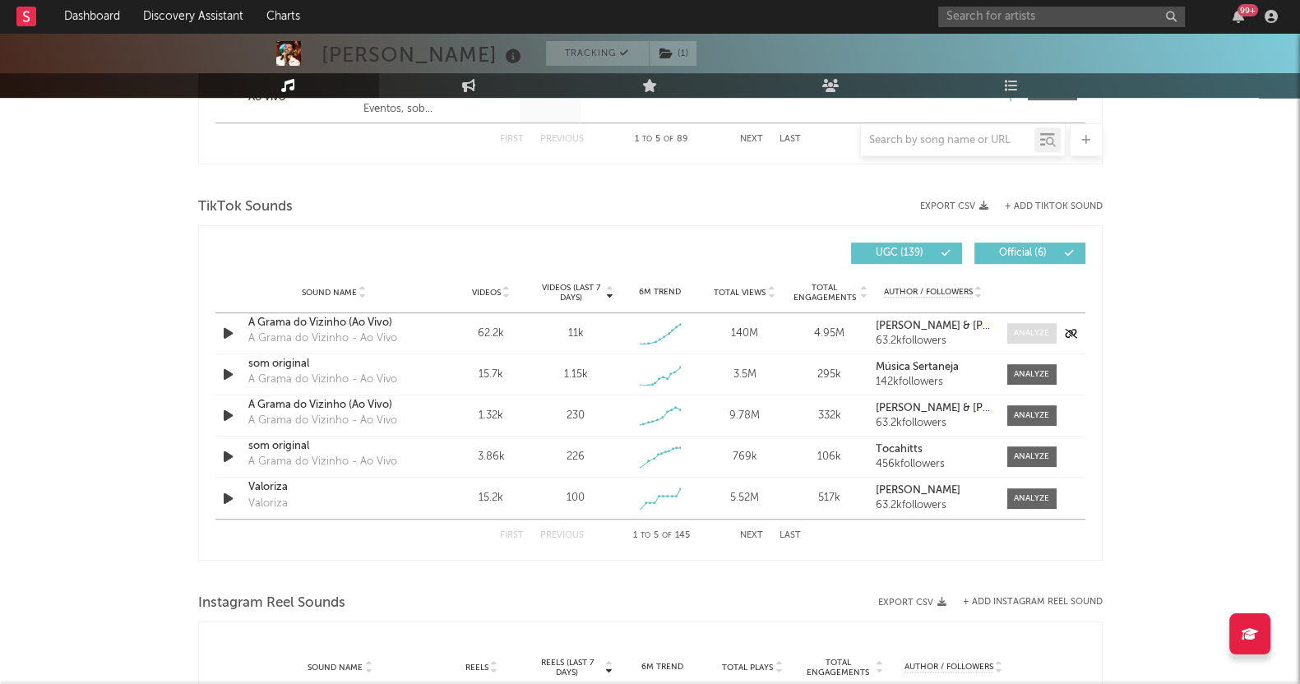
click at [1033, 335] on div at bounding box center [1031, 333] width 35 height 12
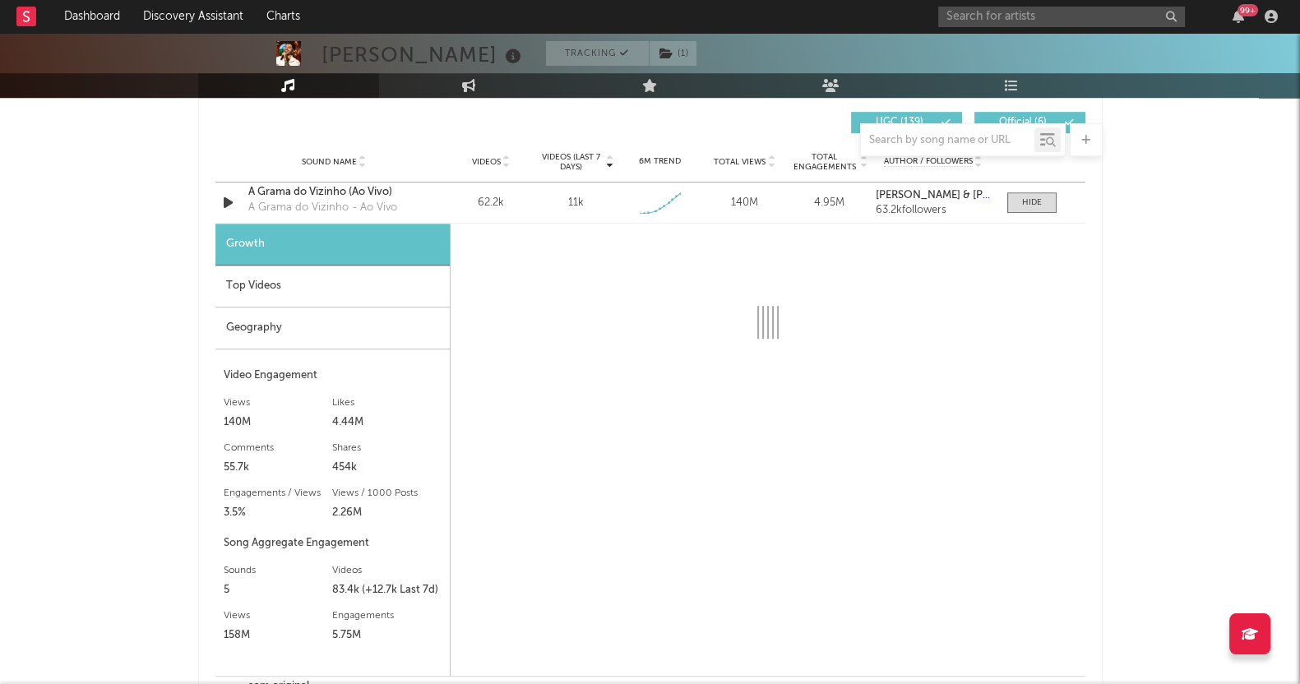
select select "1w"
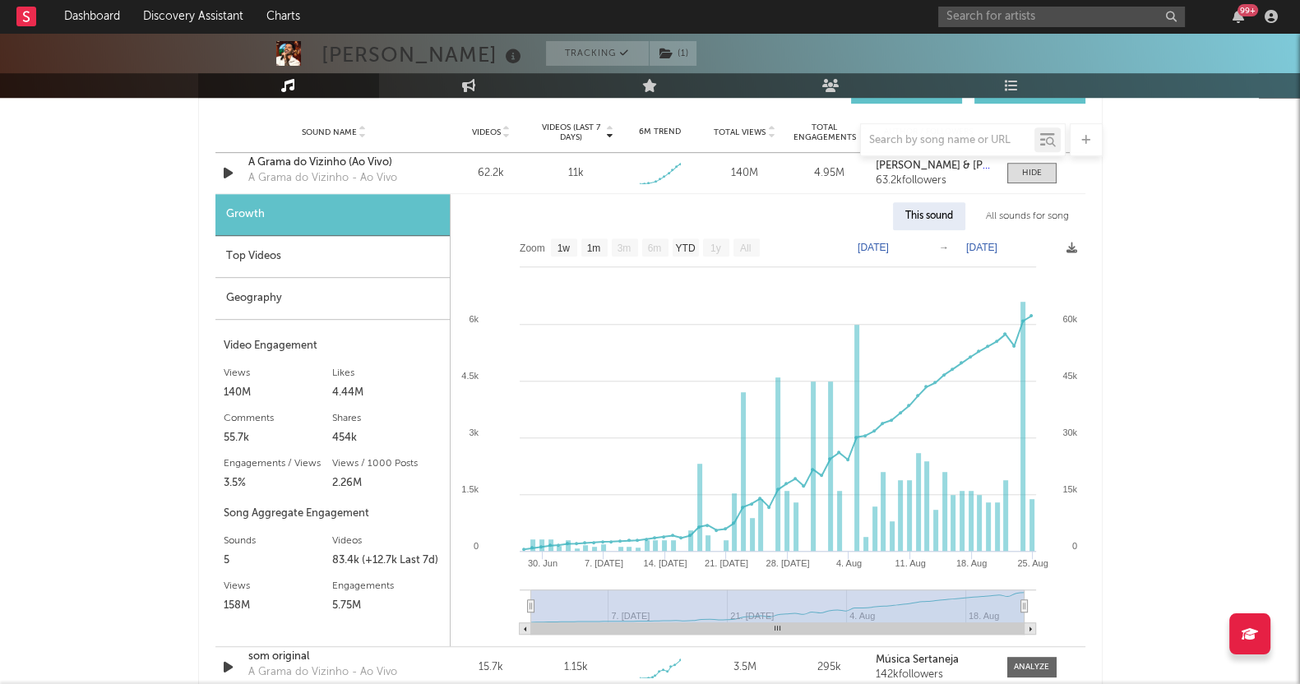
scroll to position [1131, 0]
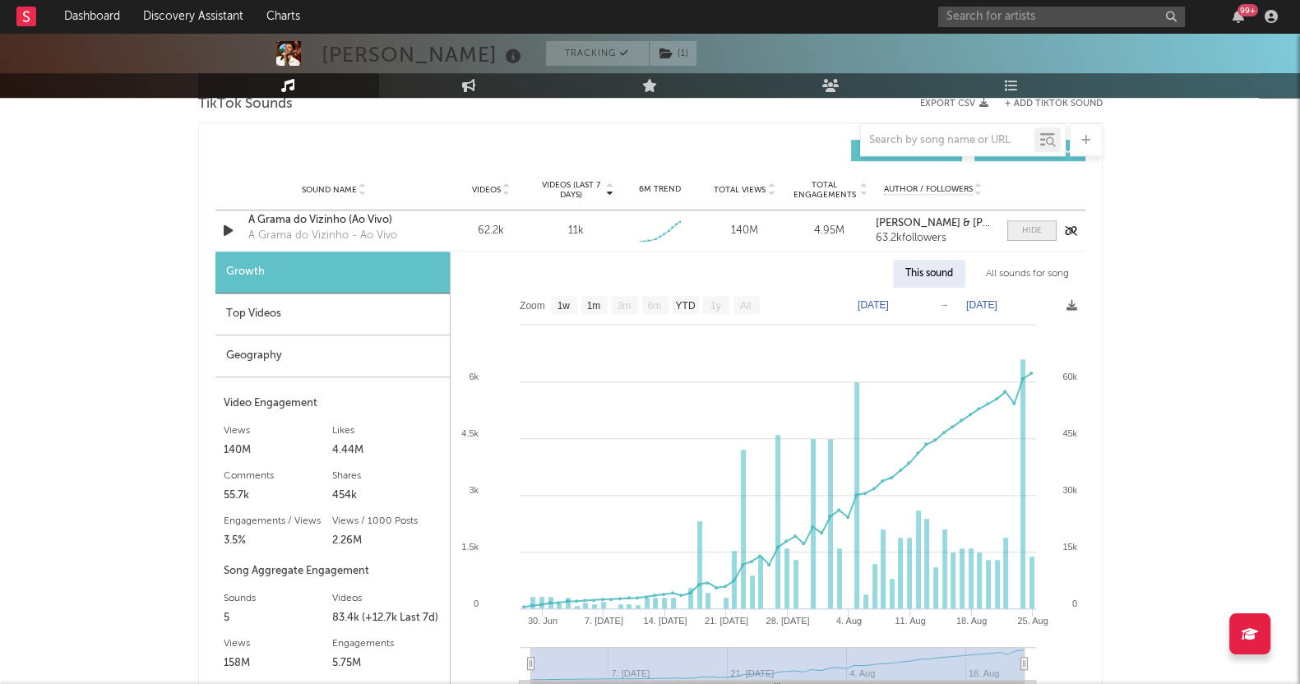
click at [1026, 229] on div at bounding box center [1032, 231] width 20 height 12
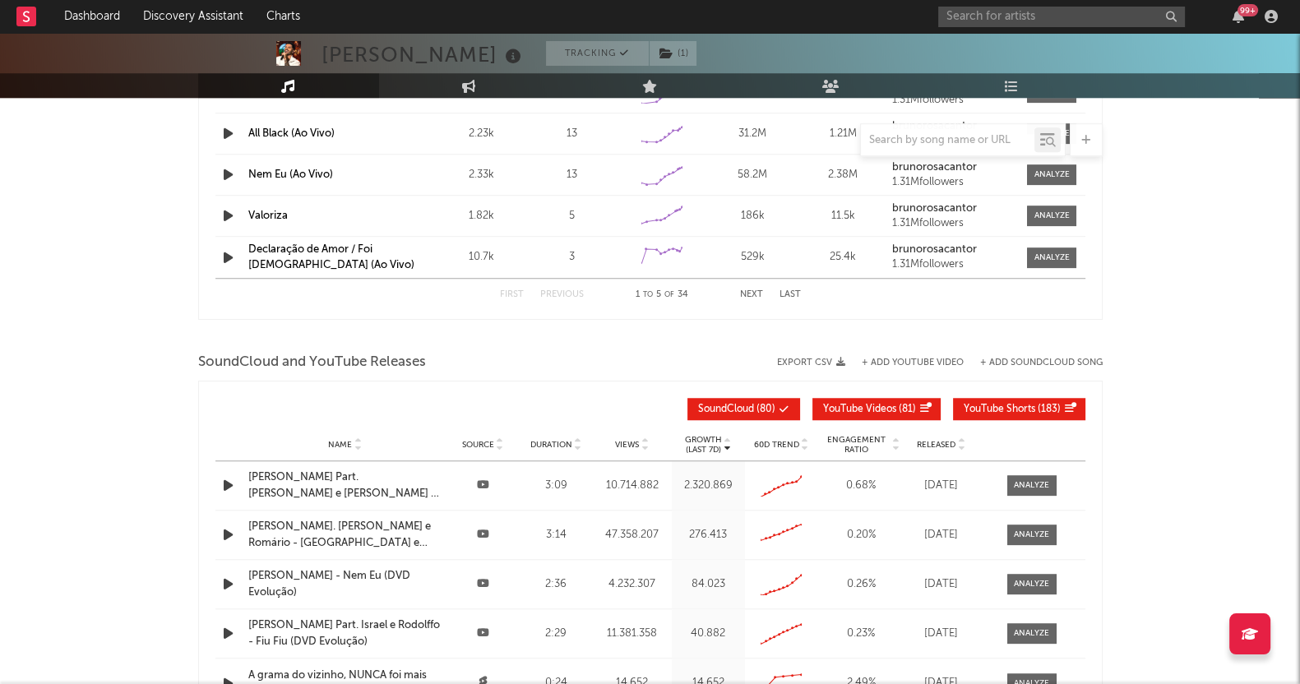
scroll to position [1438, 0]
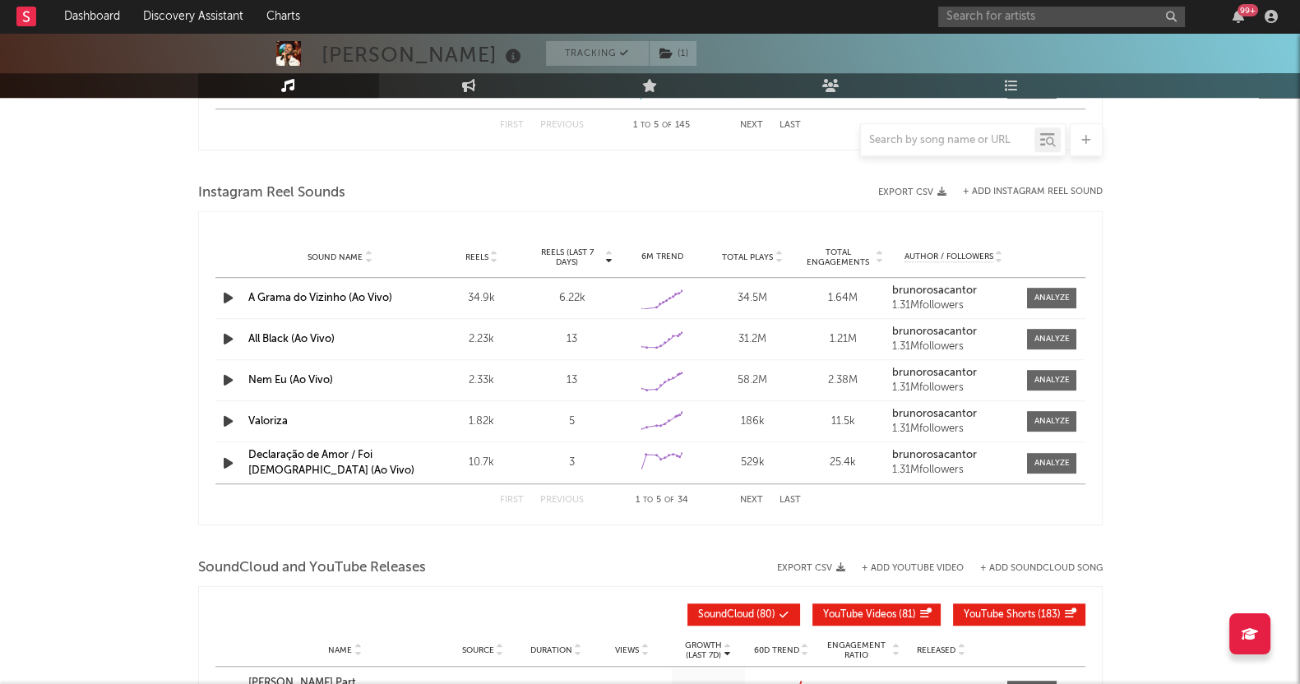
click at [1058, 284] on div "Sound Name A Grama do Vizinho (Ao Vivo) Reels 34.9k Reels (last 7 days) 6.22k 6…" at bounding box center [650, 298] width 870 height 40
click at [1057, 292] on div at bounding box center [1052, 298] width 35 height 12
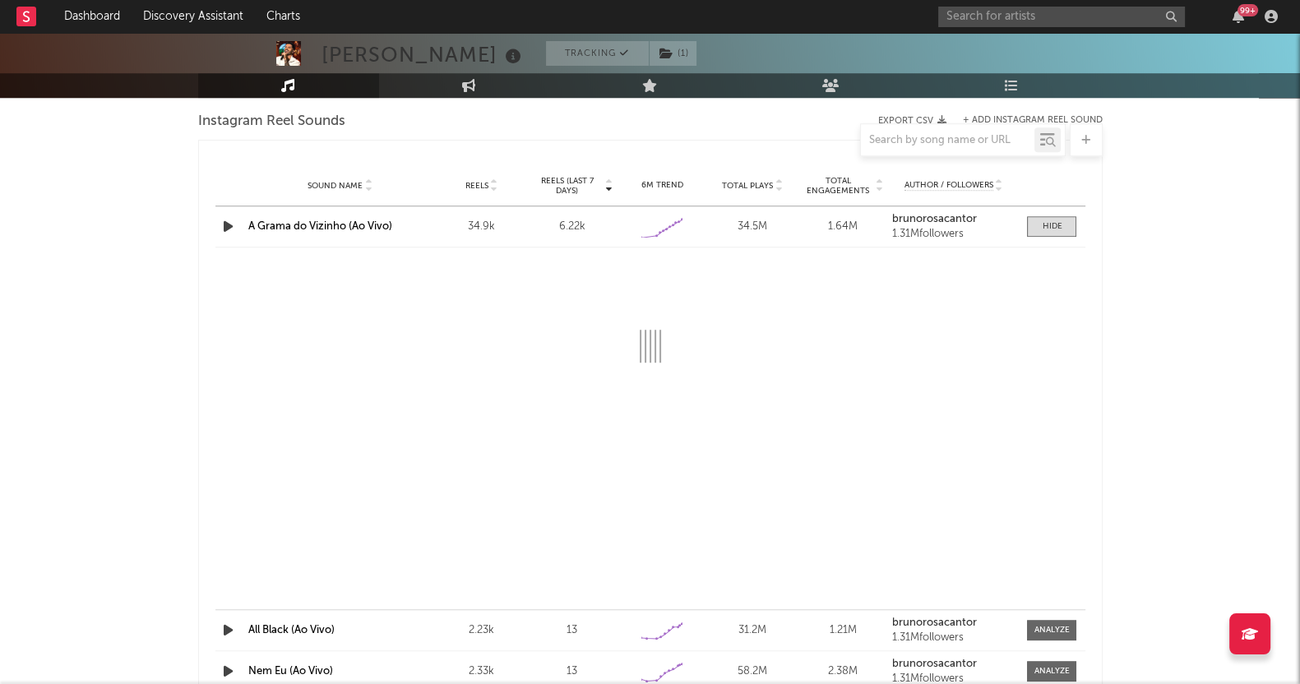
scroll to position [1541, 0]
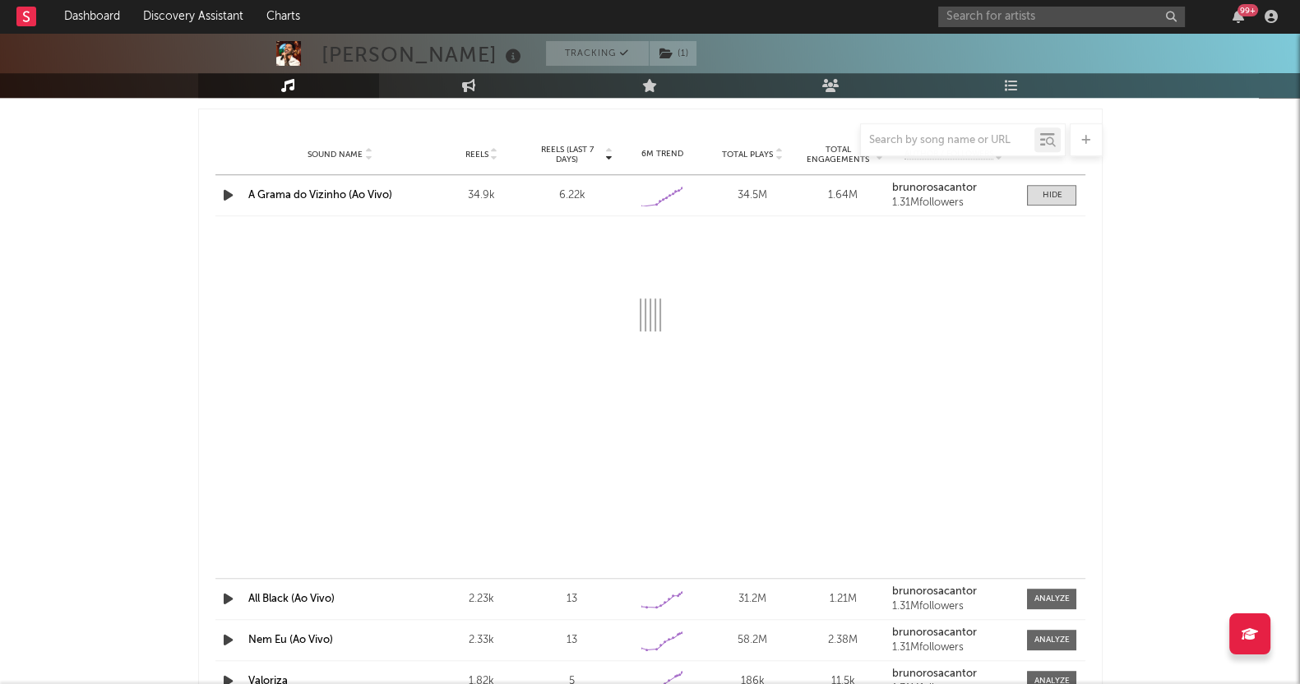
select select "1w"
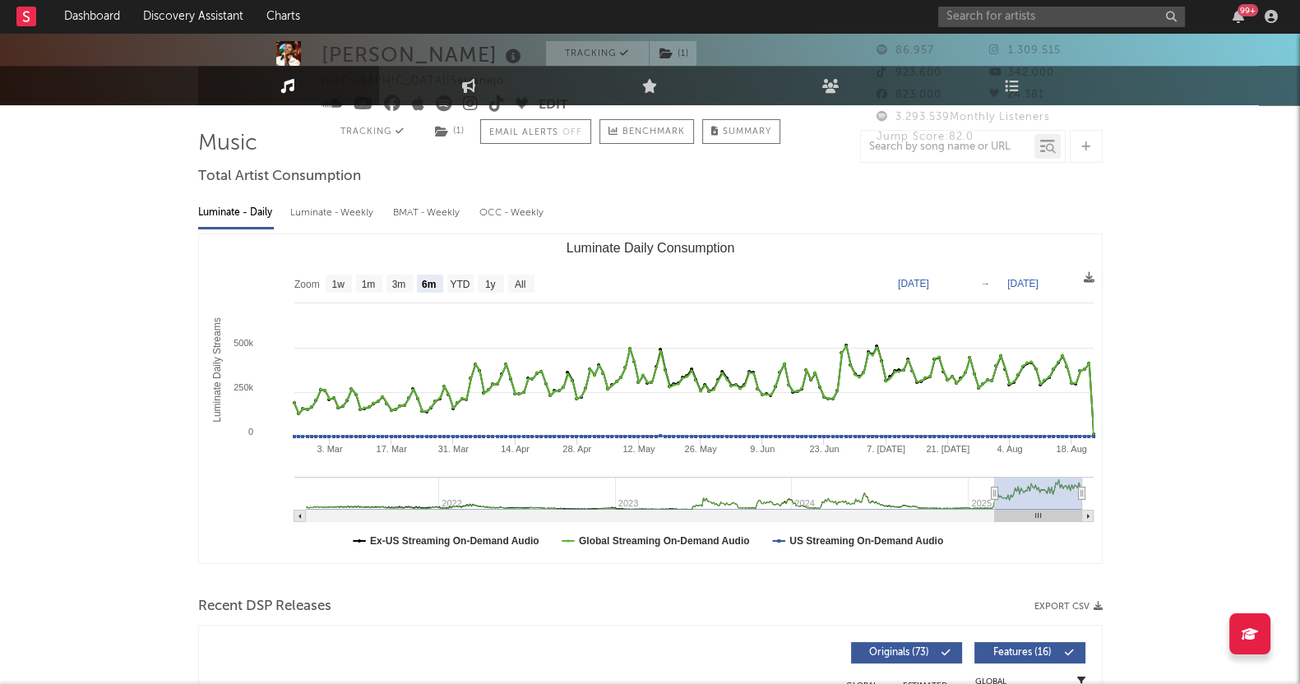
scroll to position [0, 0]
